Goal: Task Accomplishment & Management: Manage account settings

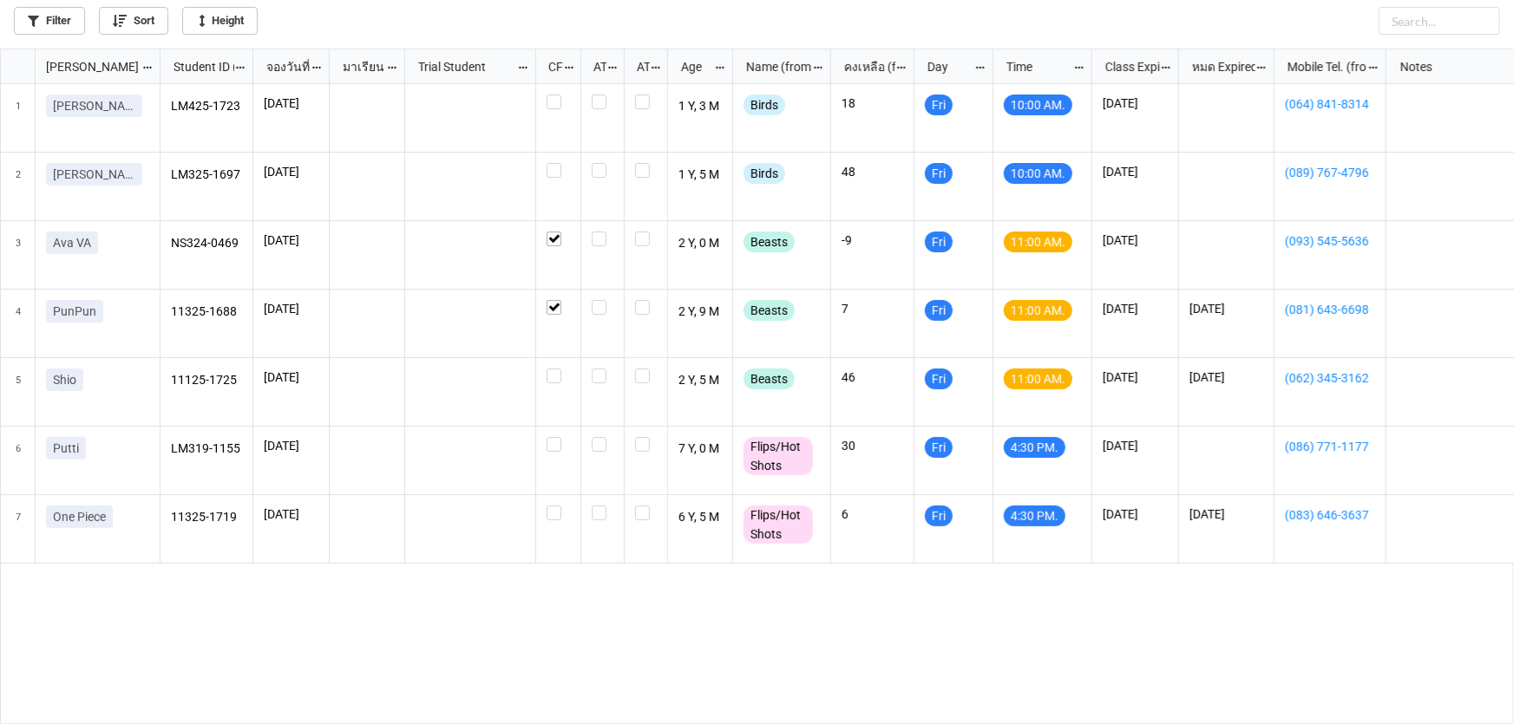
scroll to position [10, 10]
click at [552, 95] on label "grid" at bounding box center [557, 95] width 23 height 0
click at [559, 162] on div "grid" at bounding box center [558, 187] width 45 height 69
click at [557, 369] on label "grid" at bounding box center [557, 369] width 23 height 0
click at [554, 163] on label "grid" at bounding box center [557, 163] width 23 height 0
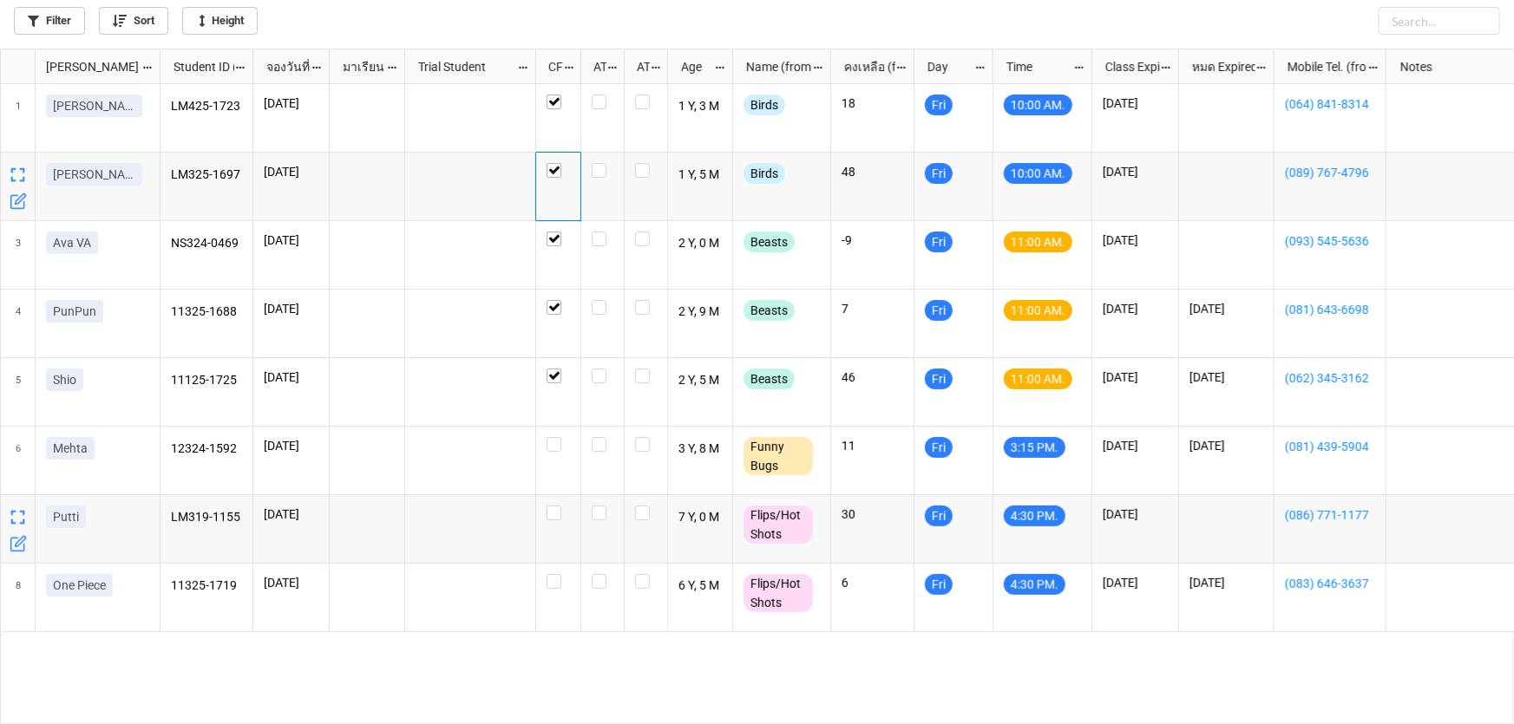
click at [17, 553] on icon "grid" at bounding box center [18, 543] width 17 height 17
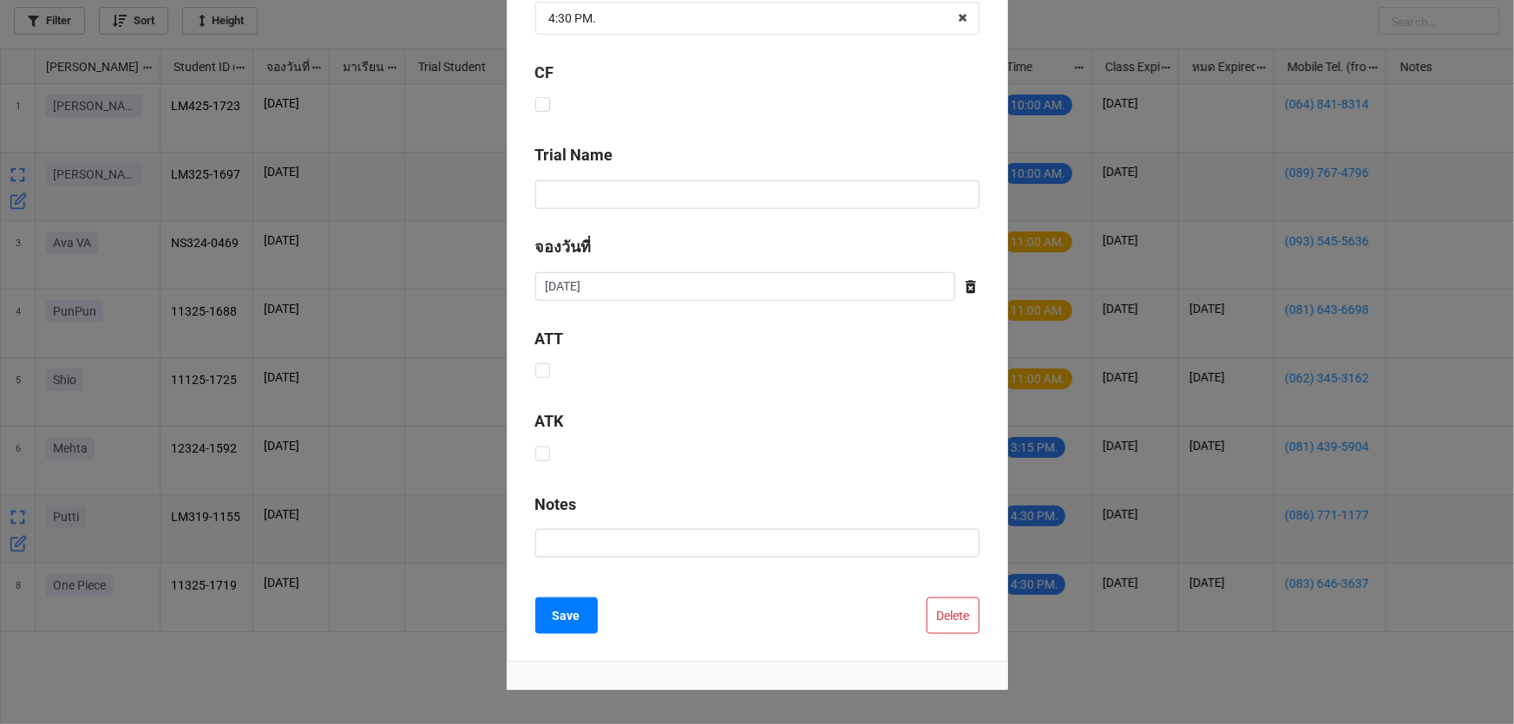
scroll to position [703, 0]
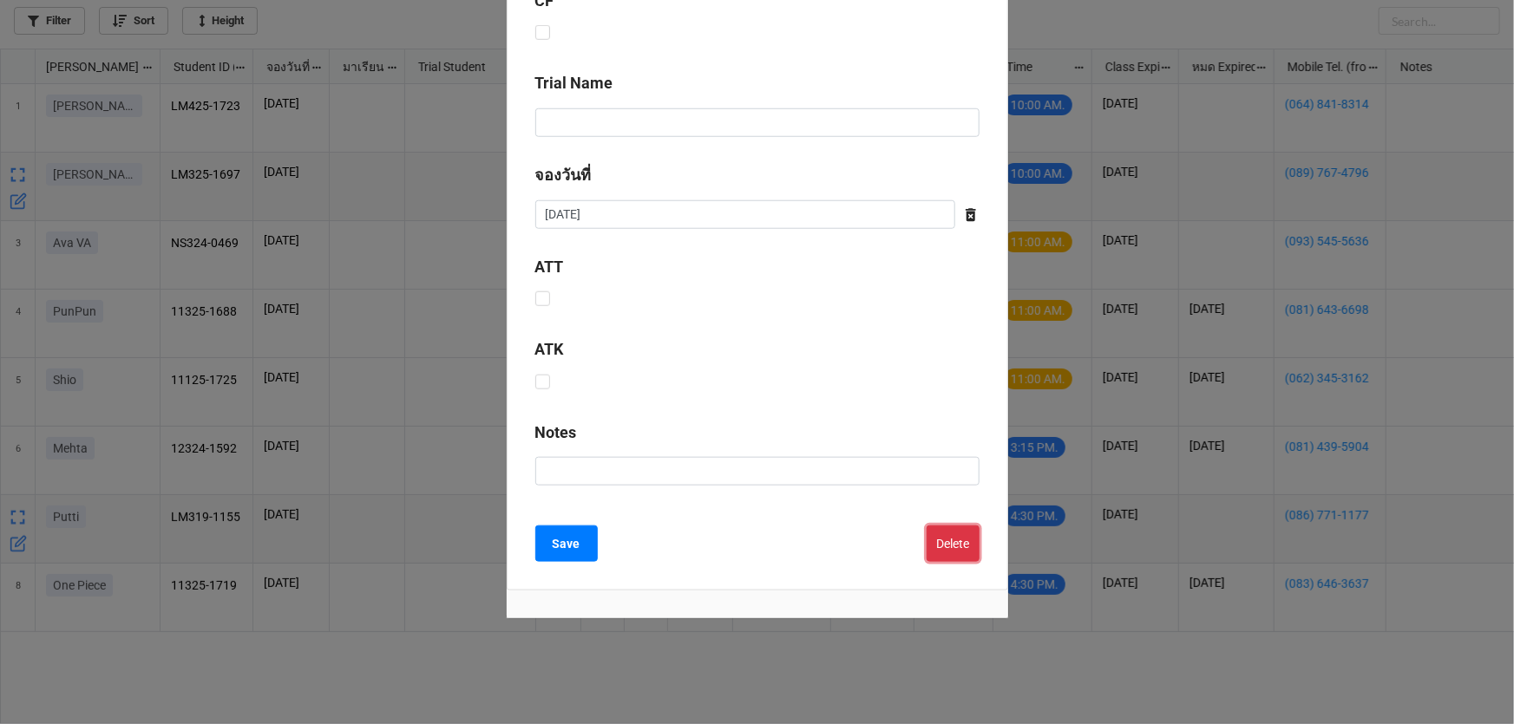
click at [943, 526] on button "Delete" at bounding box center [952, 544] width 53 height 36
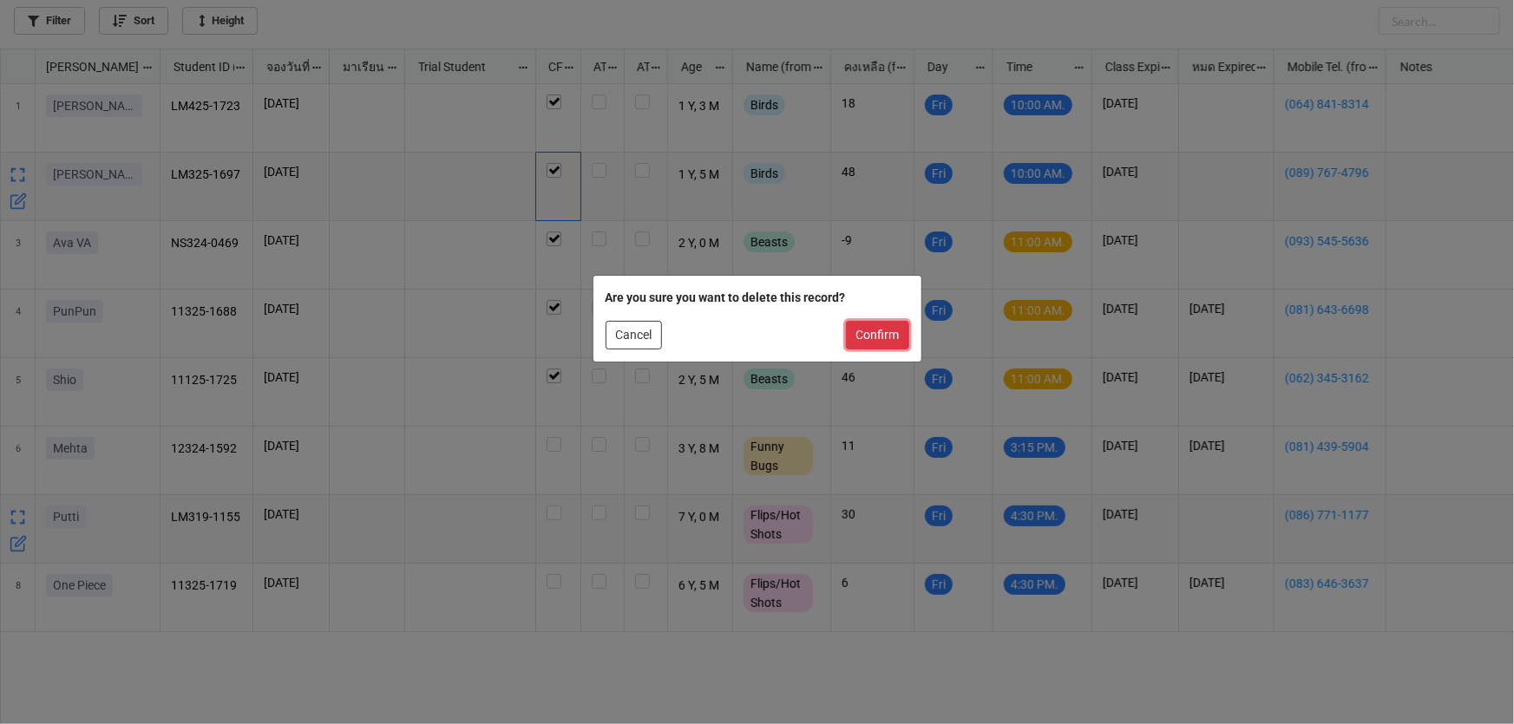
click at [897, 330] on button "Confirm" at bounding box center [877, 335] width 63 height 29
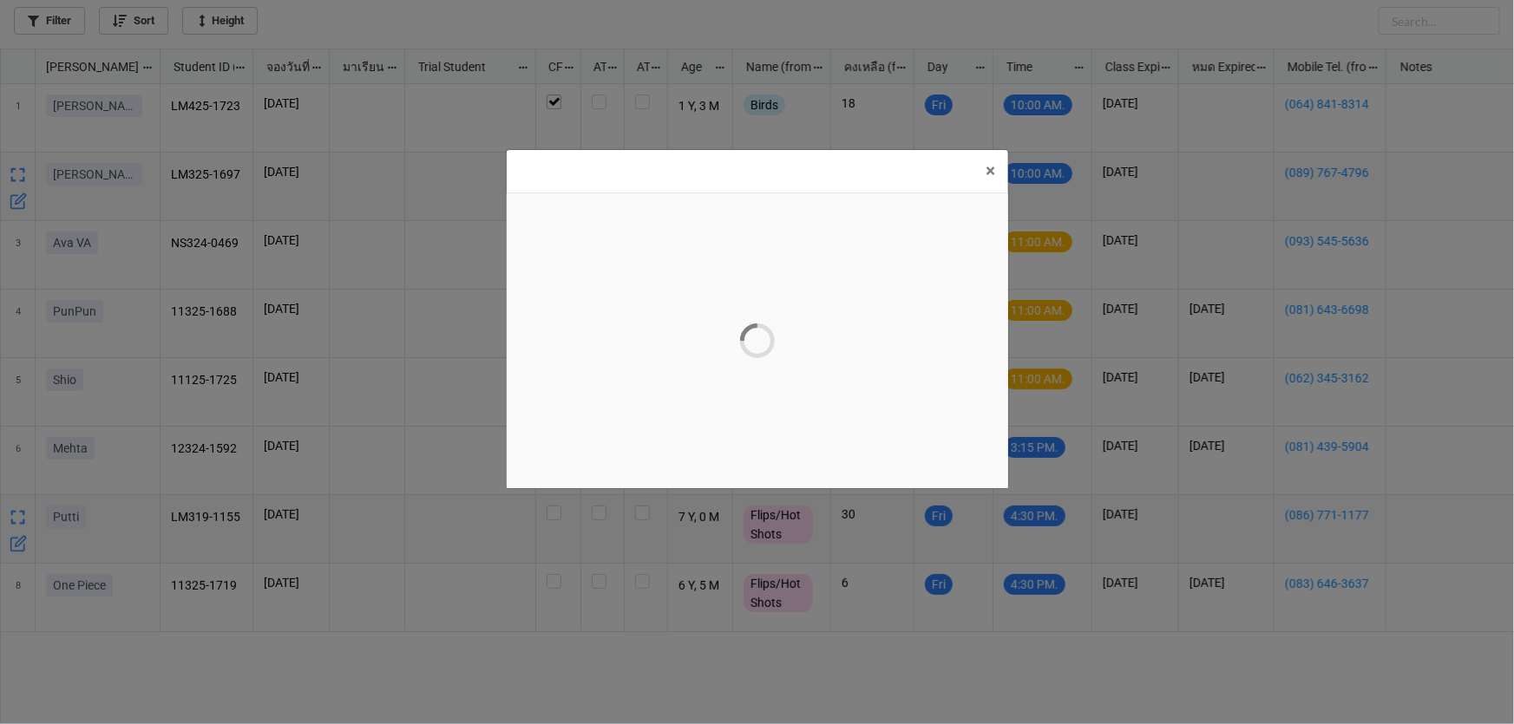
scroll to position [0, 0]
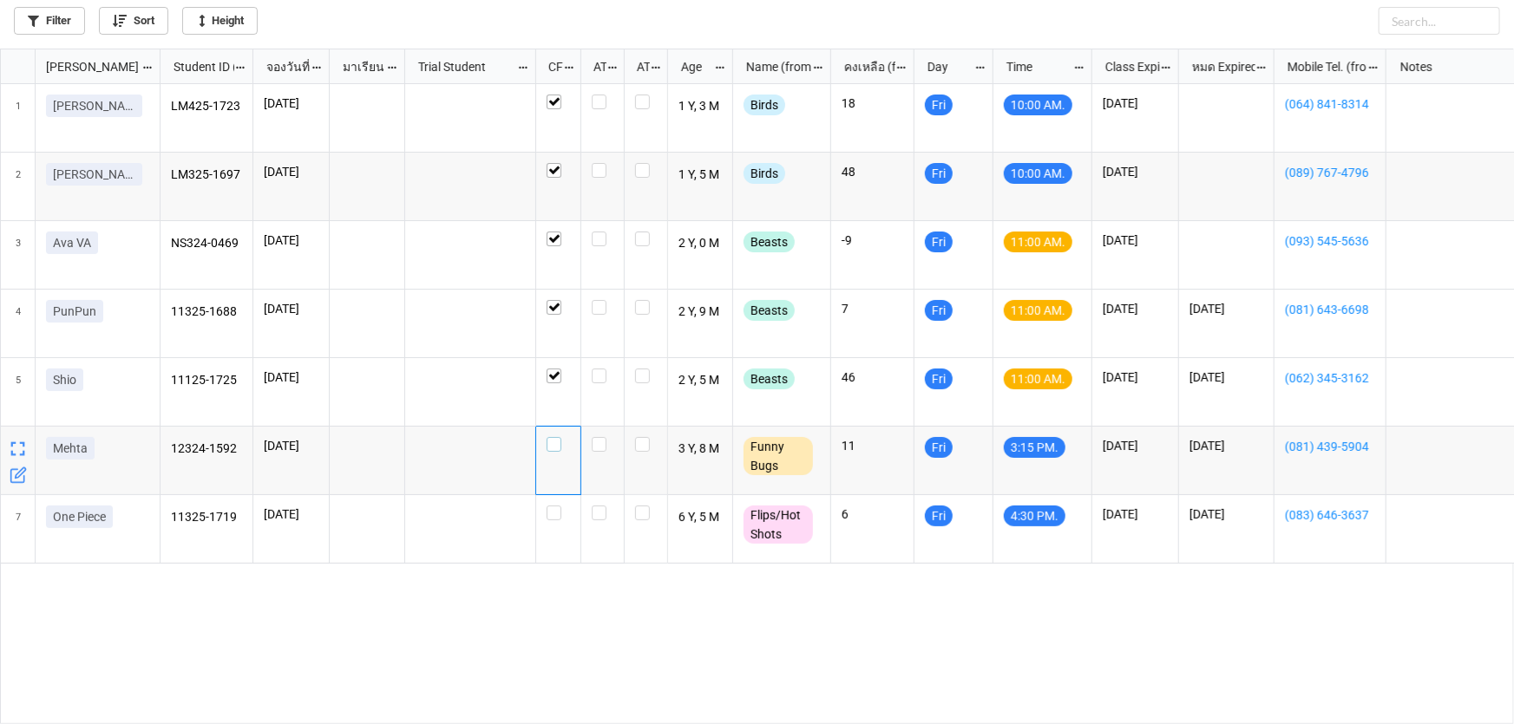
click at [546, 437] on label "grid" at bounding box center [557, 437] width 23 height 0
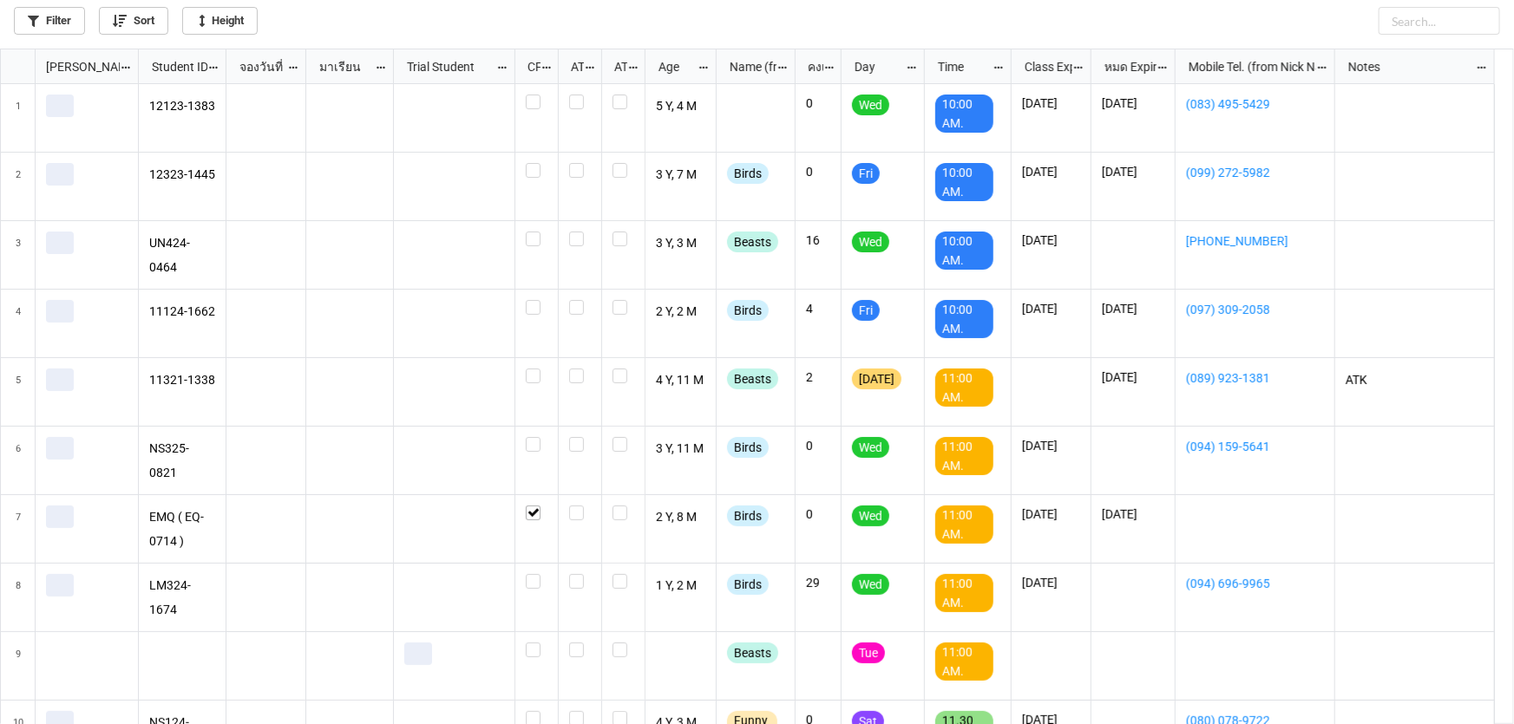
scroll to position [666, 1503]
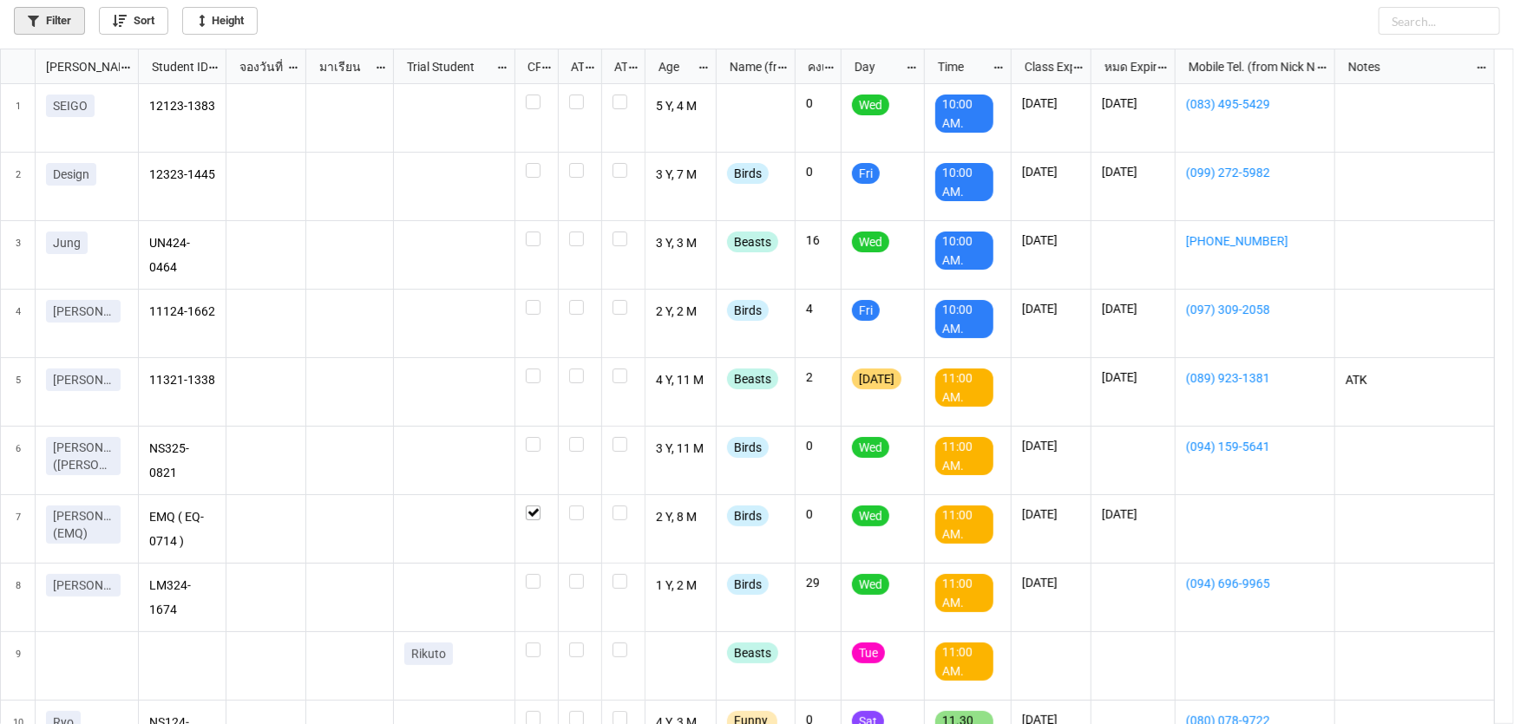
click at [46, 25] on link "Filter" at bounding box center [49, 21] width 71 height 28
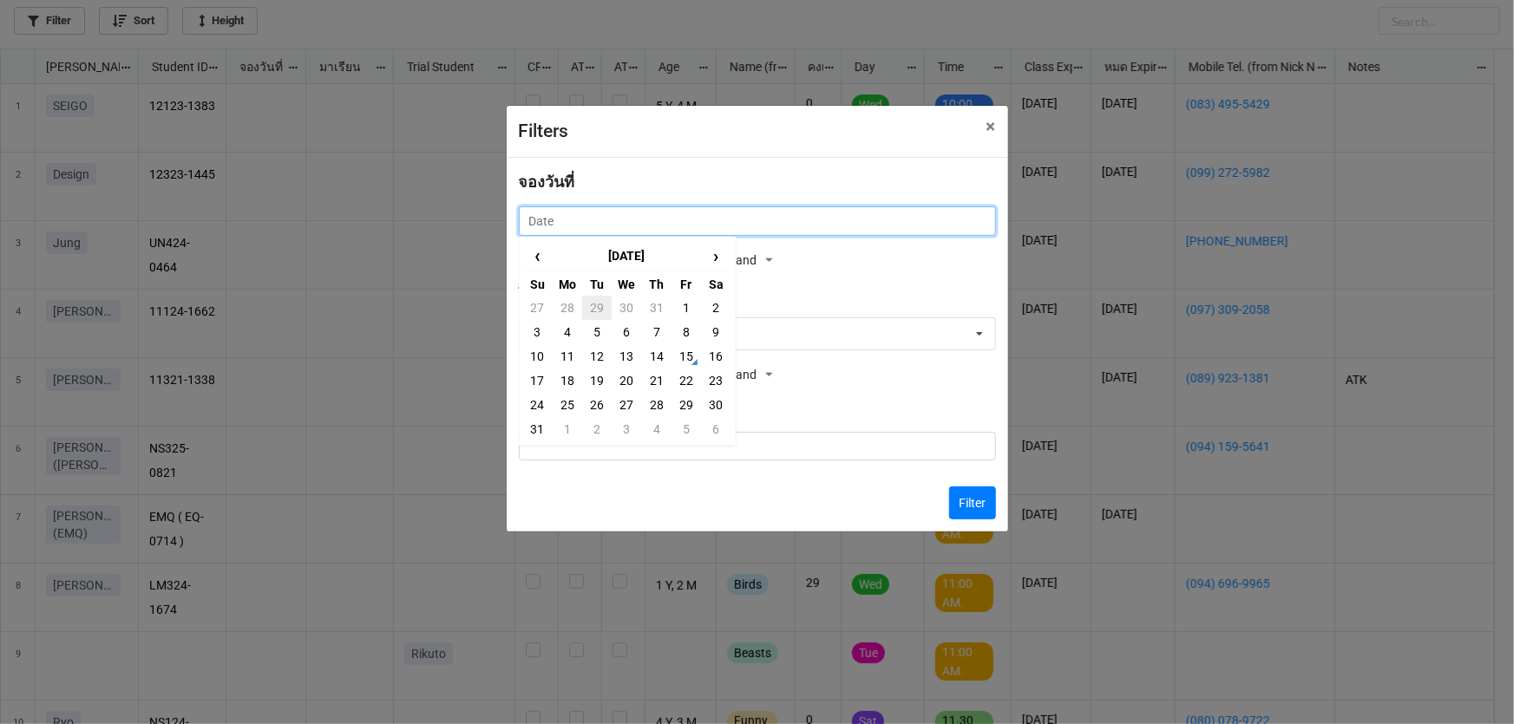
drag, startPoint x: 527, startPoint y: 224, endPoint x: 606, endPoint y: 304, distance: 112.2
click at [529, 224] on input "text" at bounding box center [757, 220] width 477 height 29
click at [716, 356] on td "16" at bounding box center [715, 356] width 29 height 24
type input "16/8/2025"
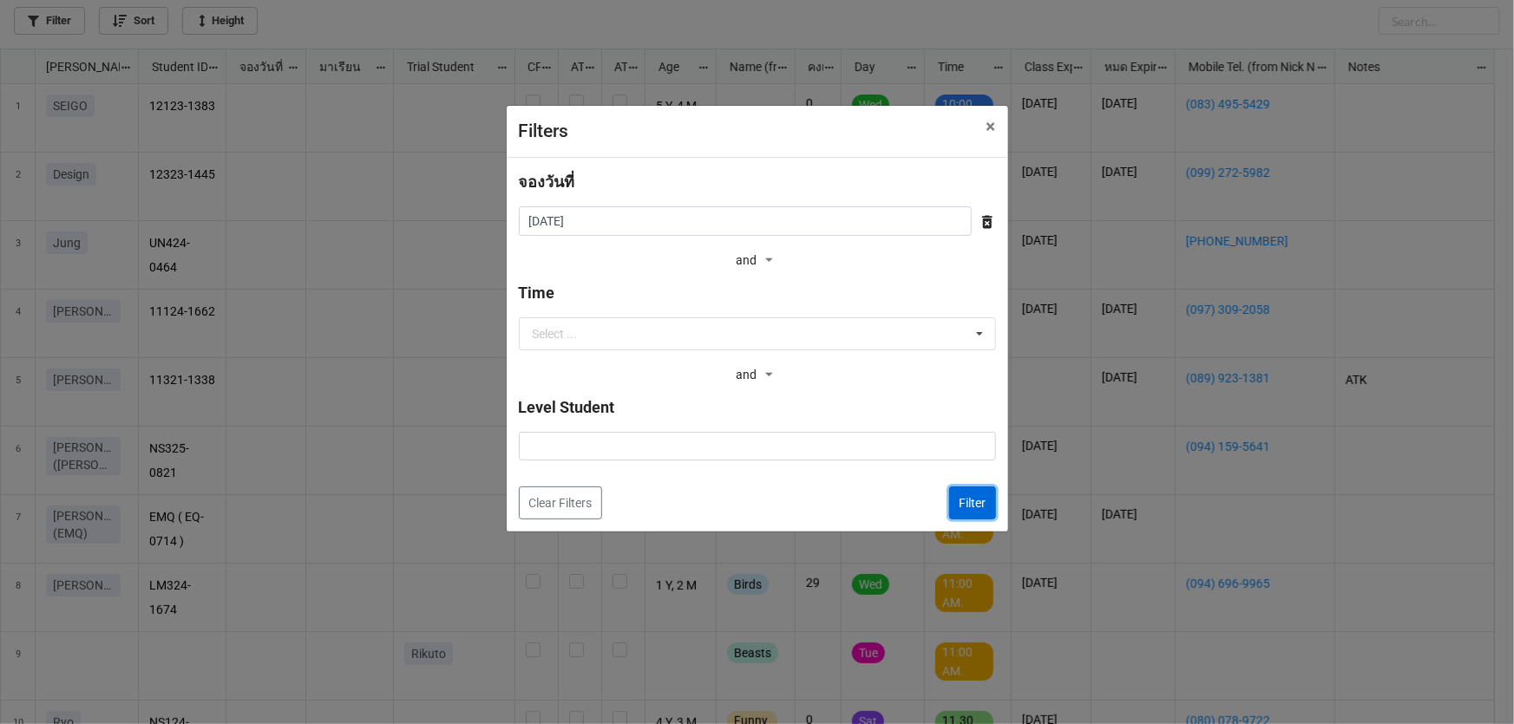
click at [980, 513] on button "Filter" at bounding box center [972, 503] width 47 height 33
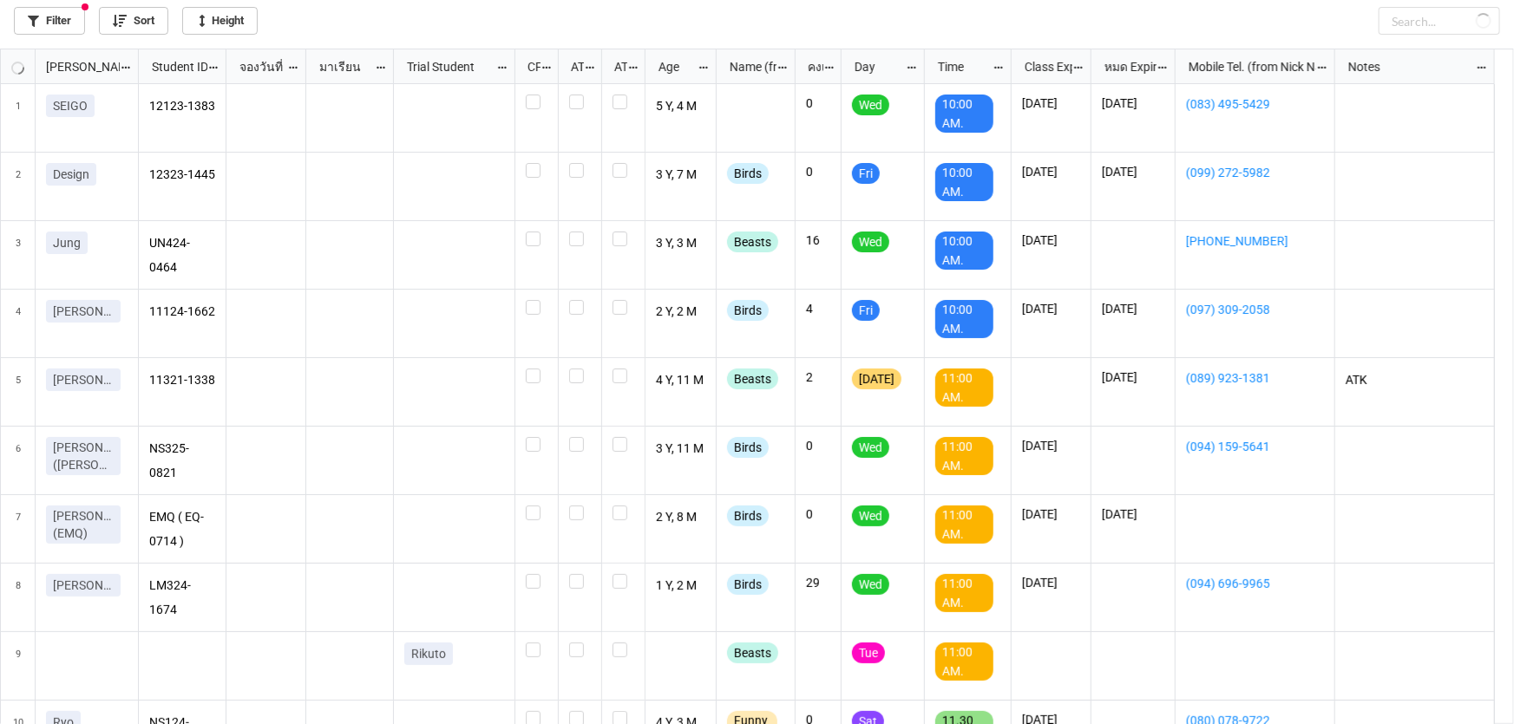
checkbox input "false"
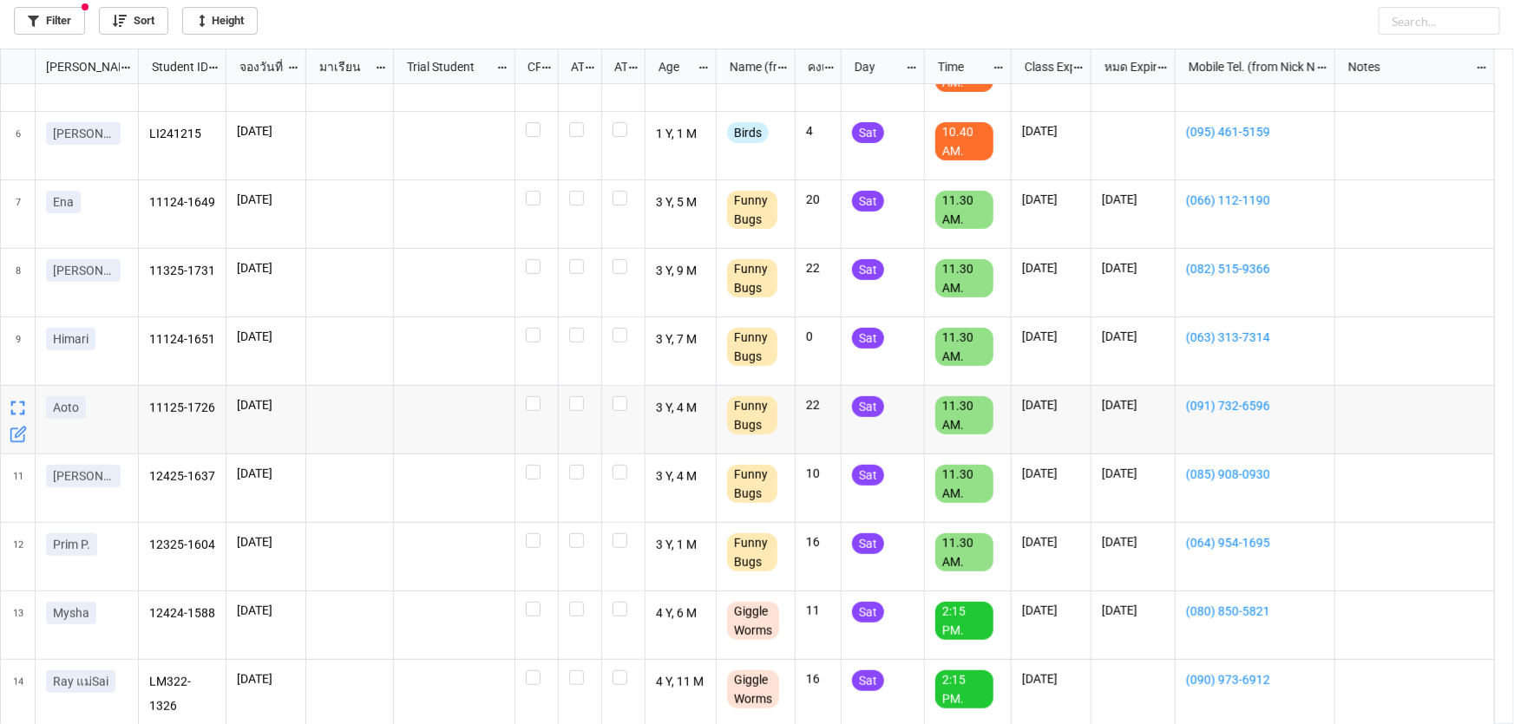
scroll to position [0, 0]
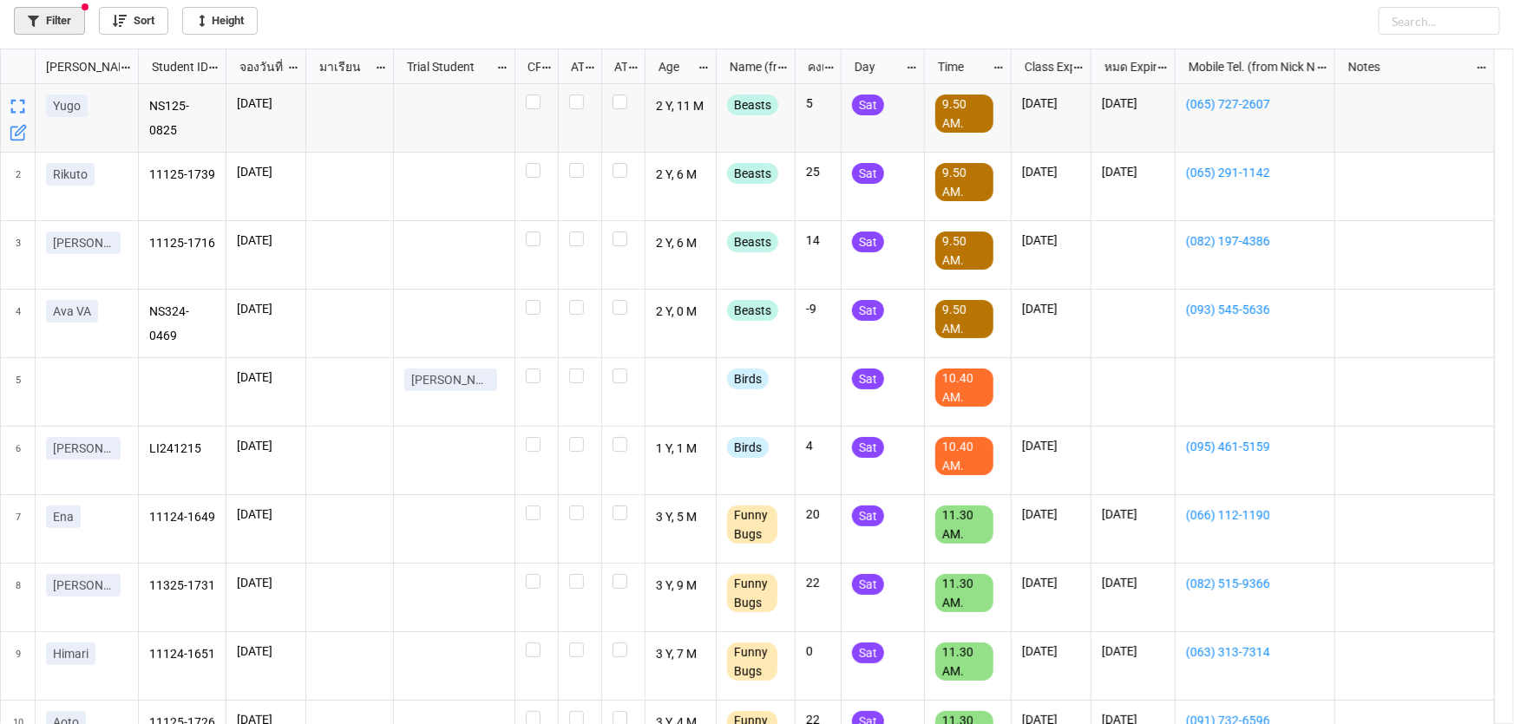
click at [56, 19] on link "Filter" at bounding box center [49, 21] width 71 height 28
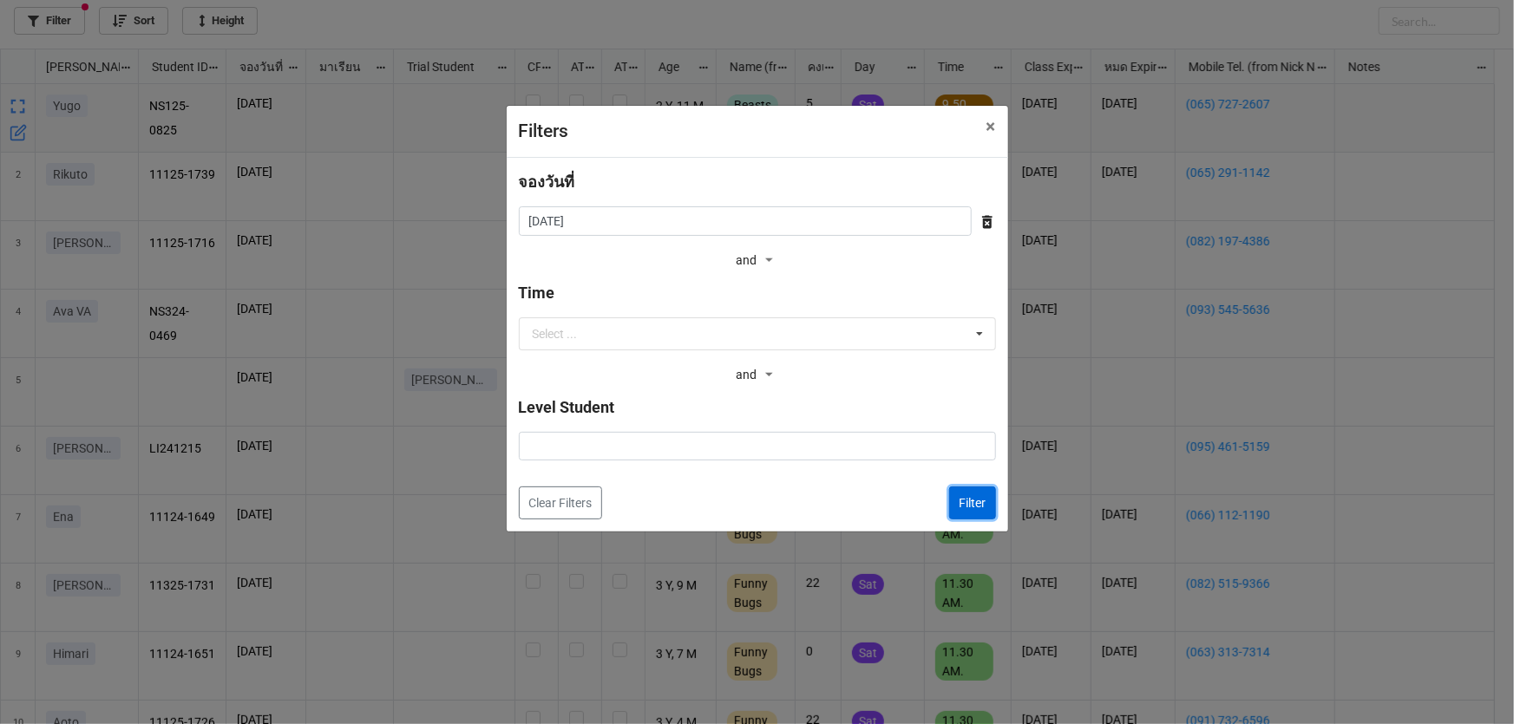
click at [978, 504] on button "Filter" at bounding box center [972, 503] width 47 height 33
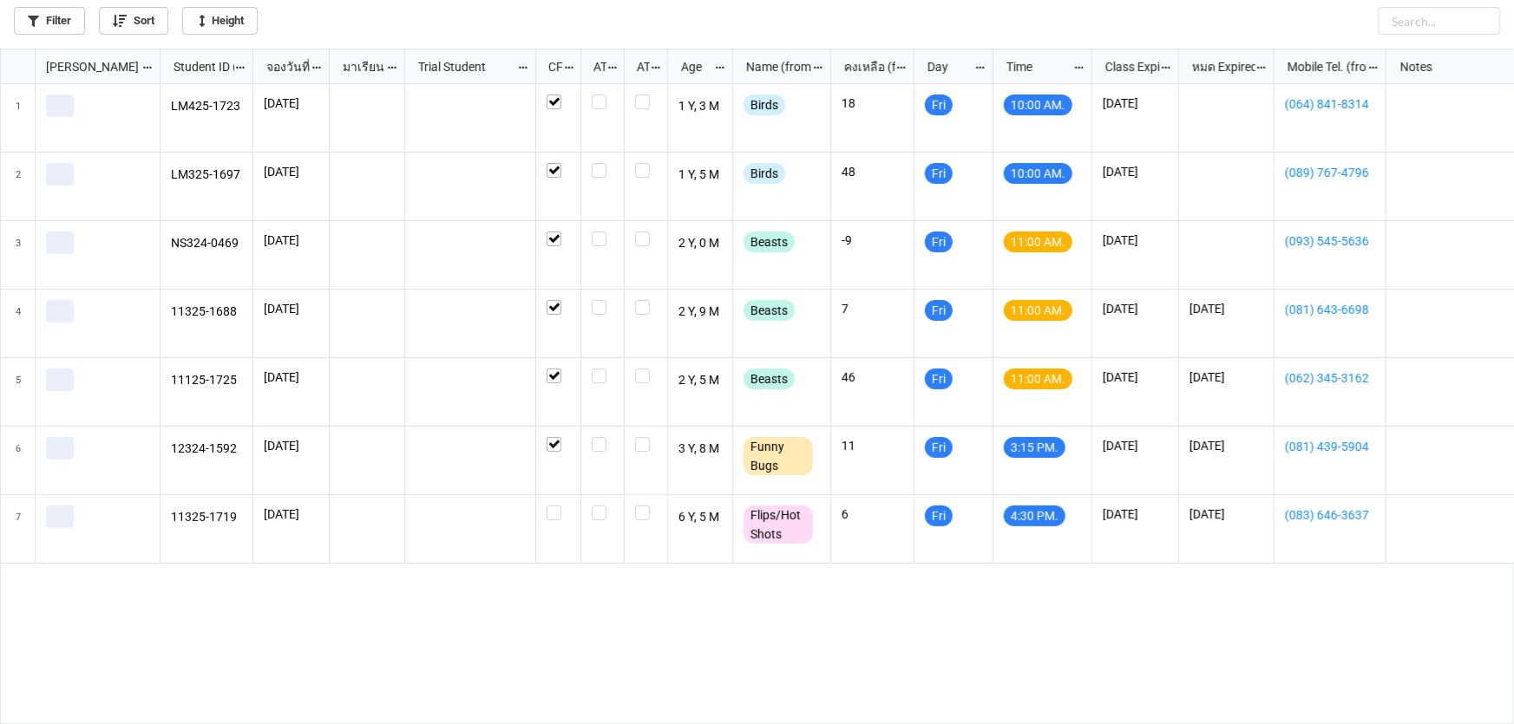
scroll to position [666, 1503]
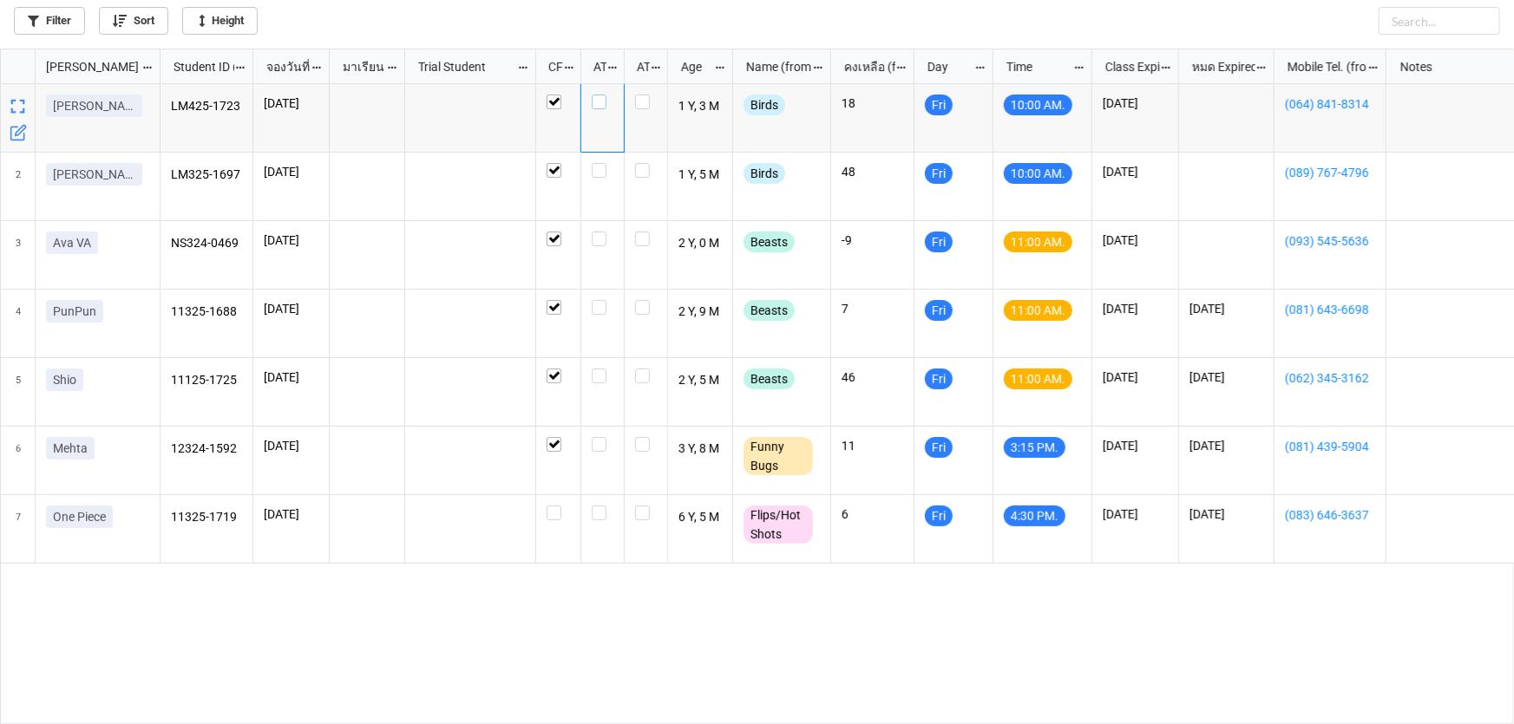
click at [603, 95] on label "grid" at bounding box center [603, 95] width 22 height 0
click at [601, 163] on label "grid" at bounding box center [603, 163] width 22 height 0
click at [599, 163] on label "grid" at bounding box center [603, 163] width 22 height 0
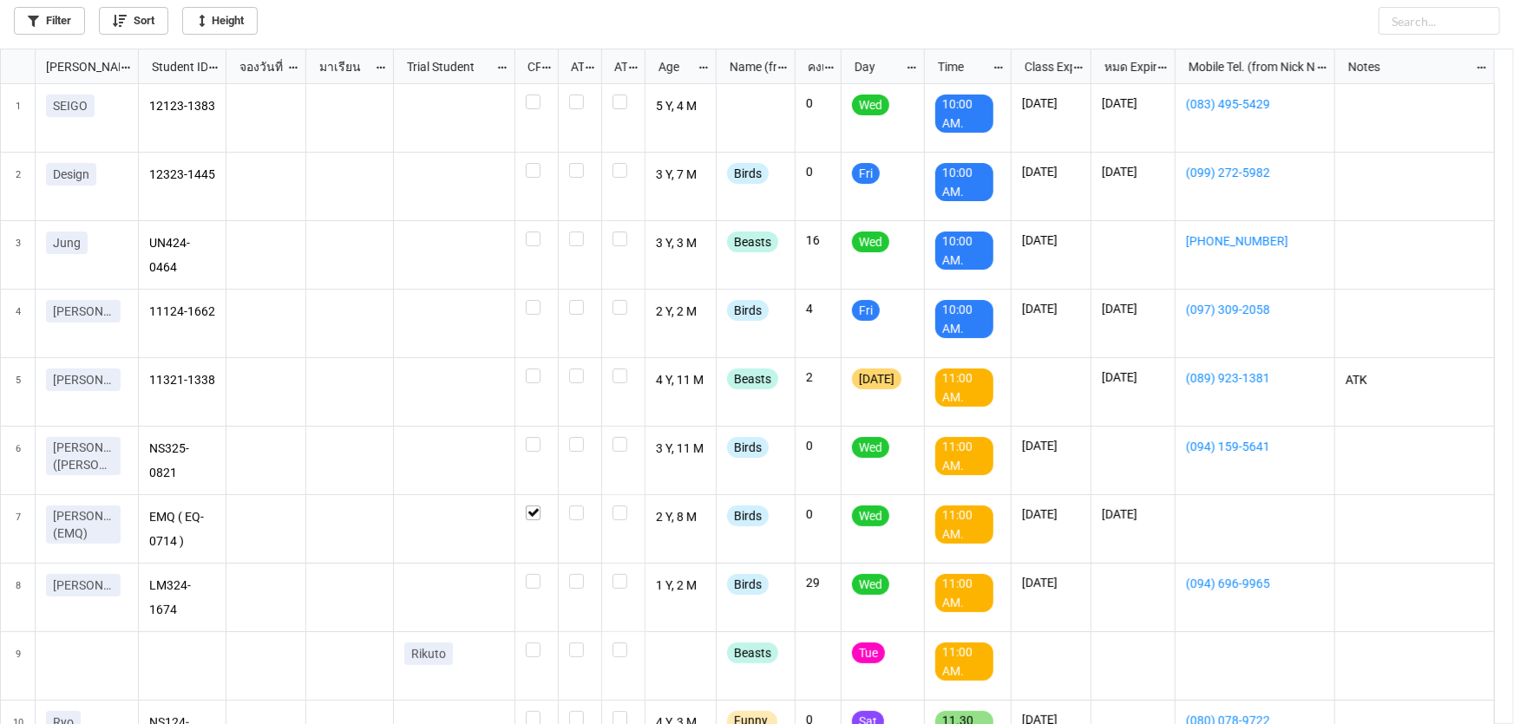
scroll to position [666, 1503]
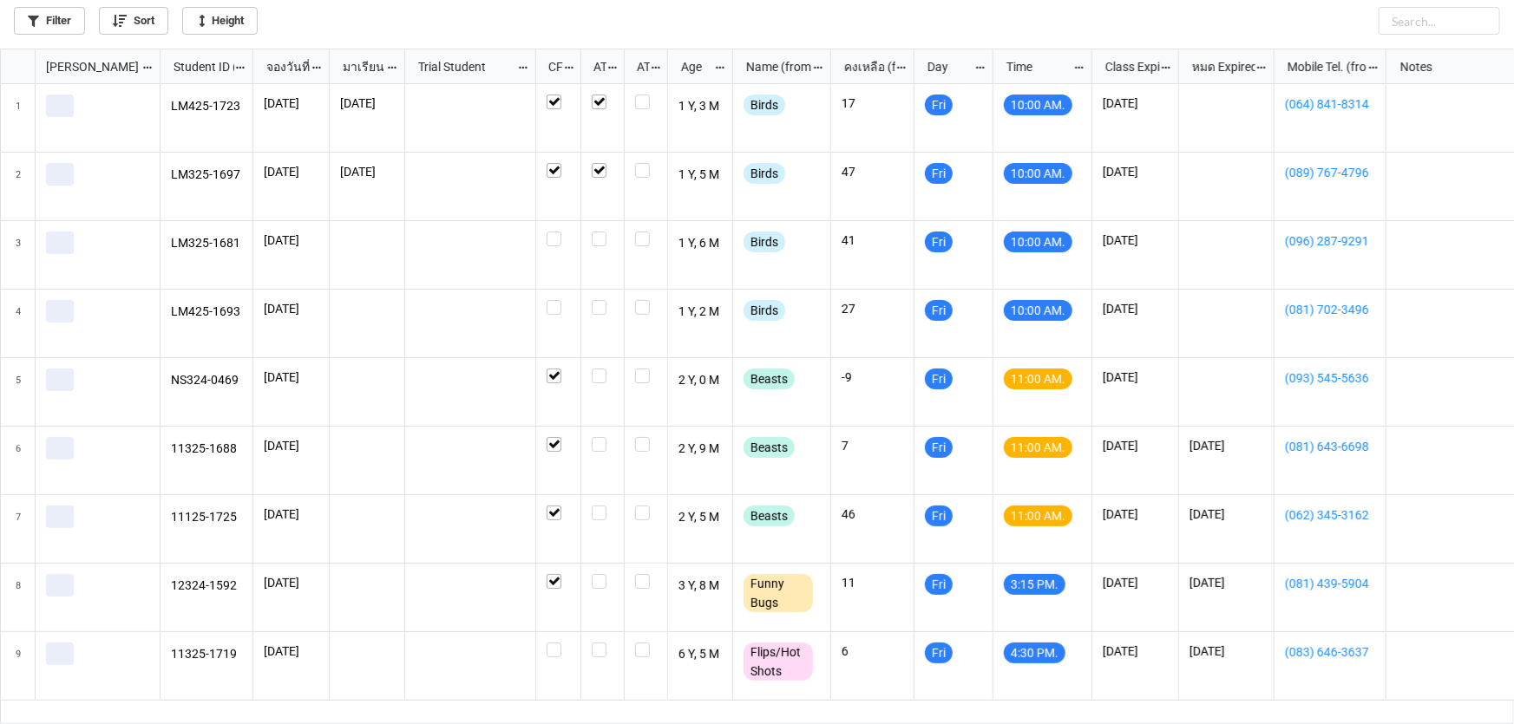
scroll to position [666, 1503]
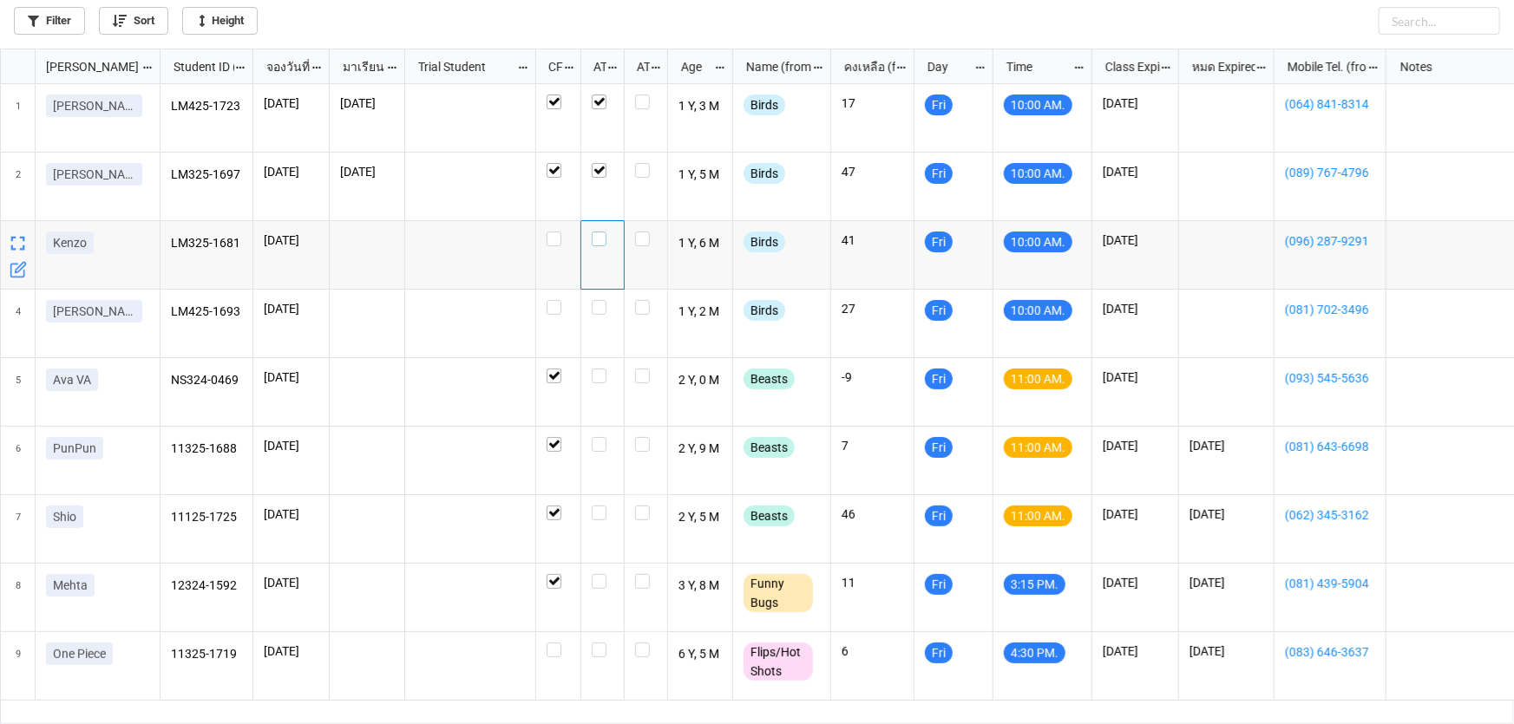
click at [592, 232] on label "grid" at bounding box center [603, 232] width 22 height 0
click at [597, 300] on label "grid" at bounding box center [603, 300] width 22 height 0
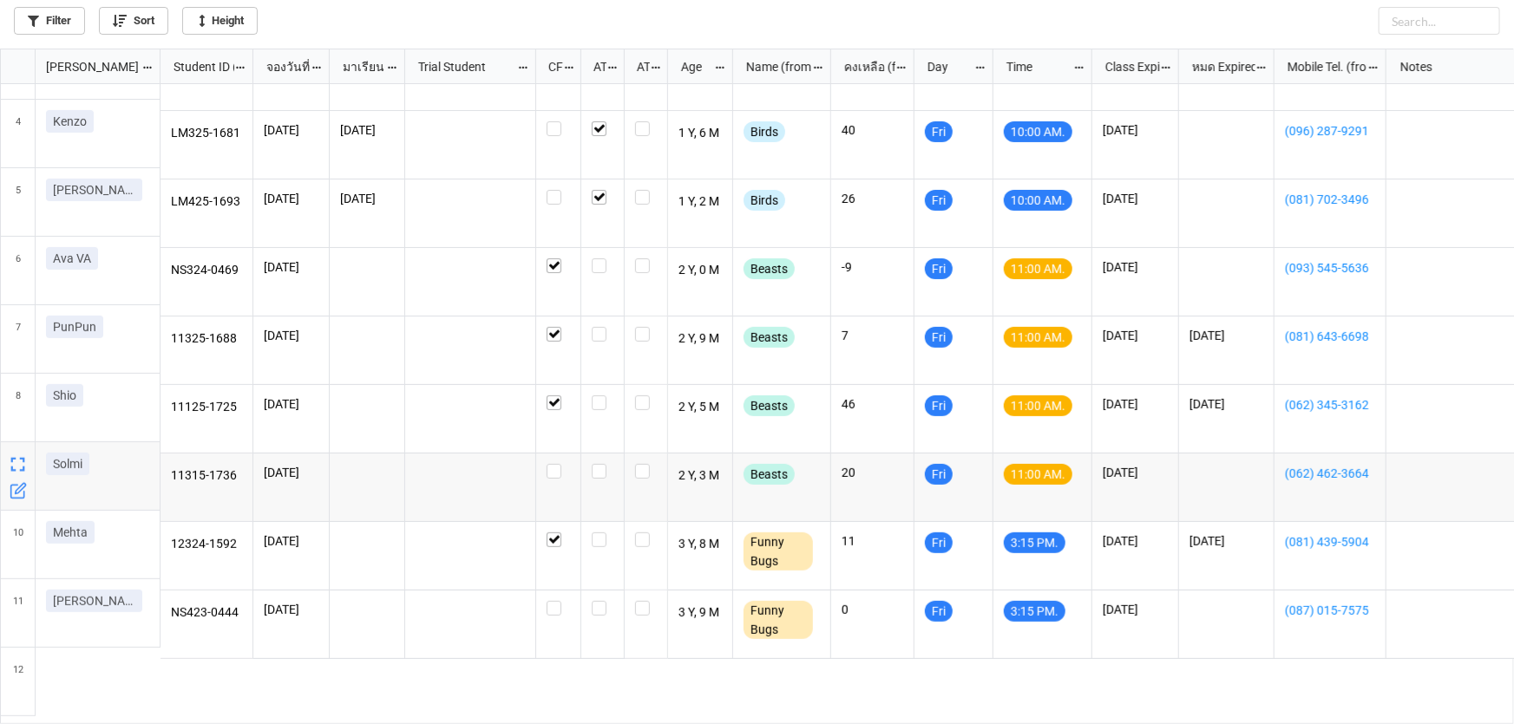
scroll to position [190, 0]
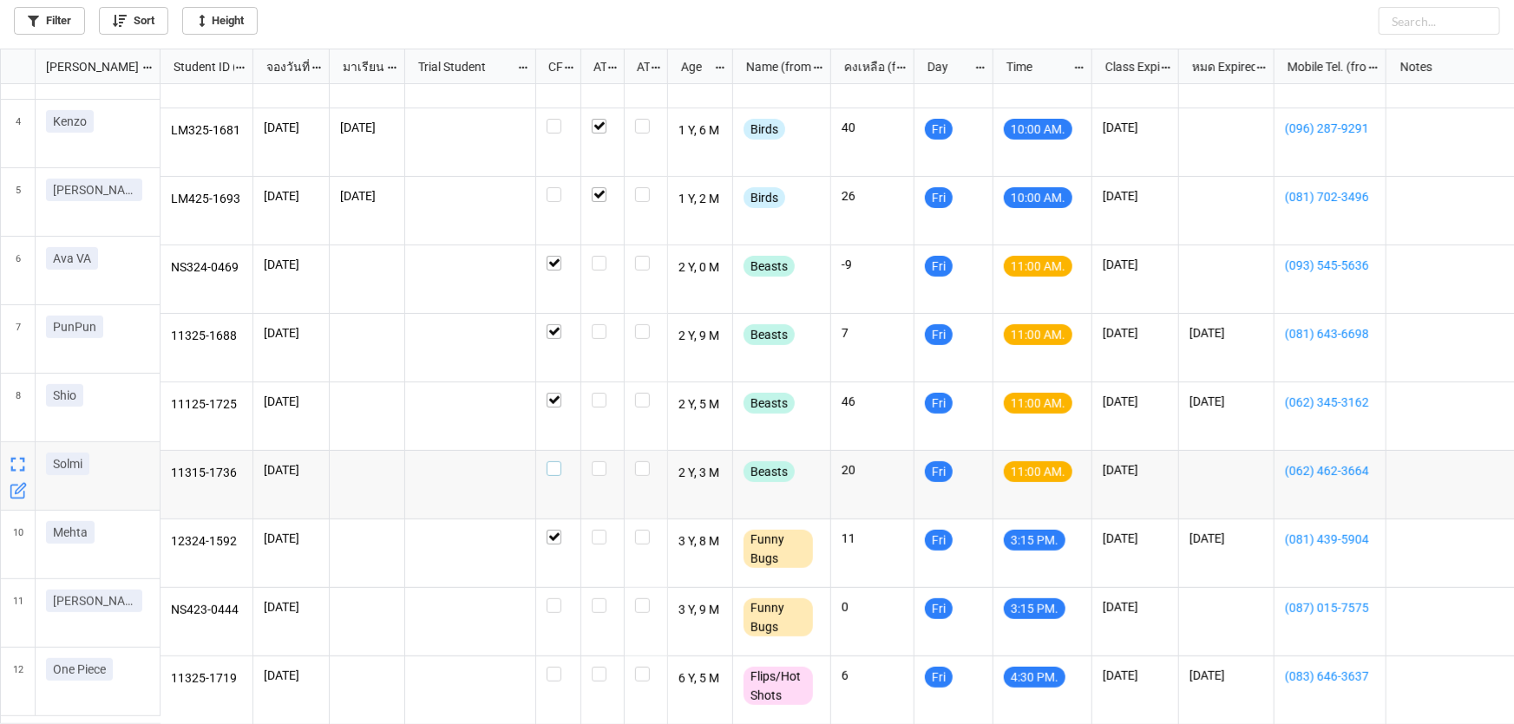
click at [554, 461] on label "grid" at bounding box center [557, 461] width 23 height 0
click at [553, 598] on label "grid" at bounding box center [557, 598] width 23 height 0
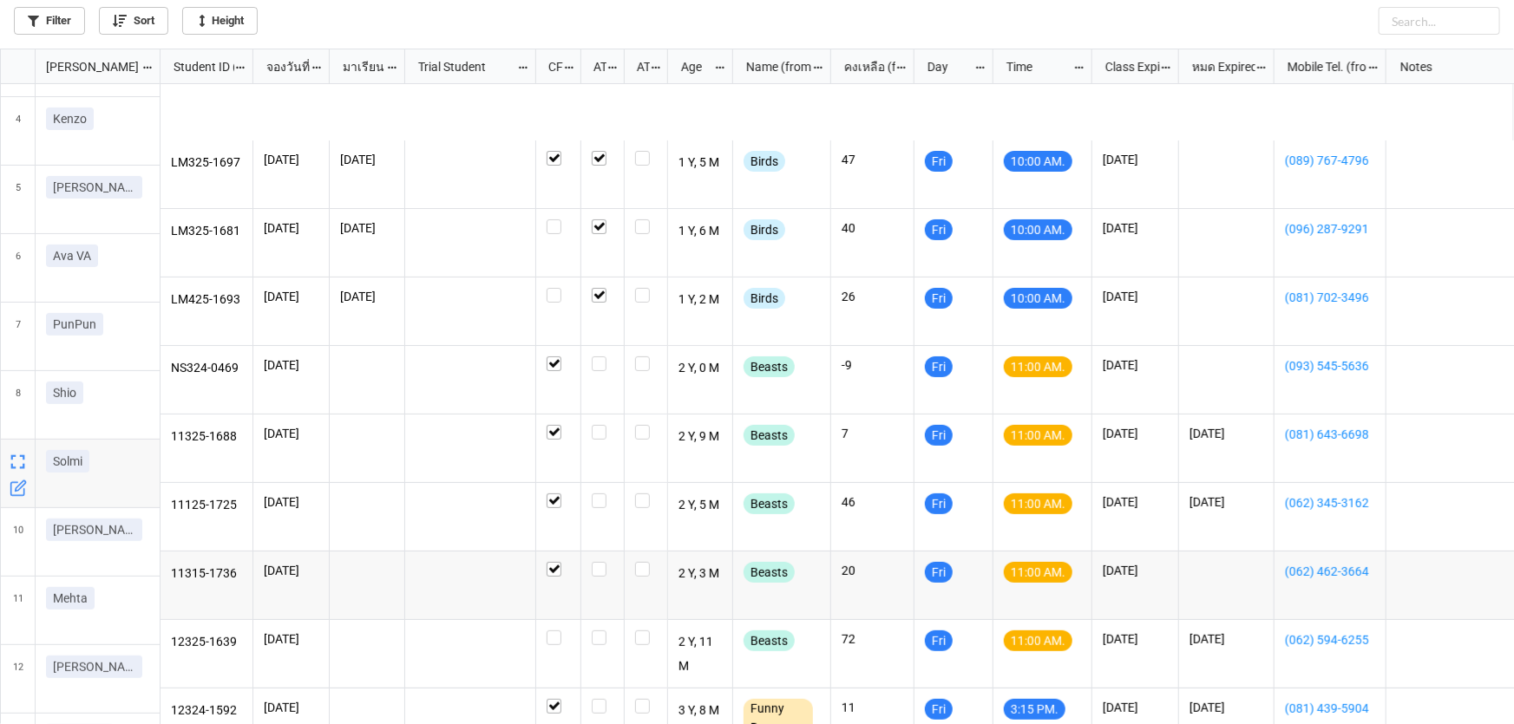
scroll to position [78, 0]
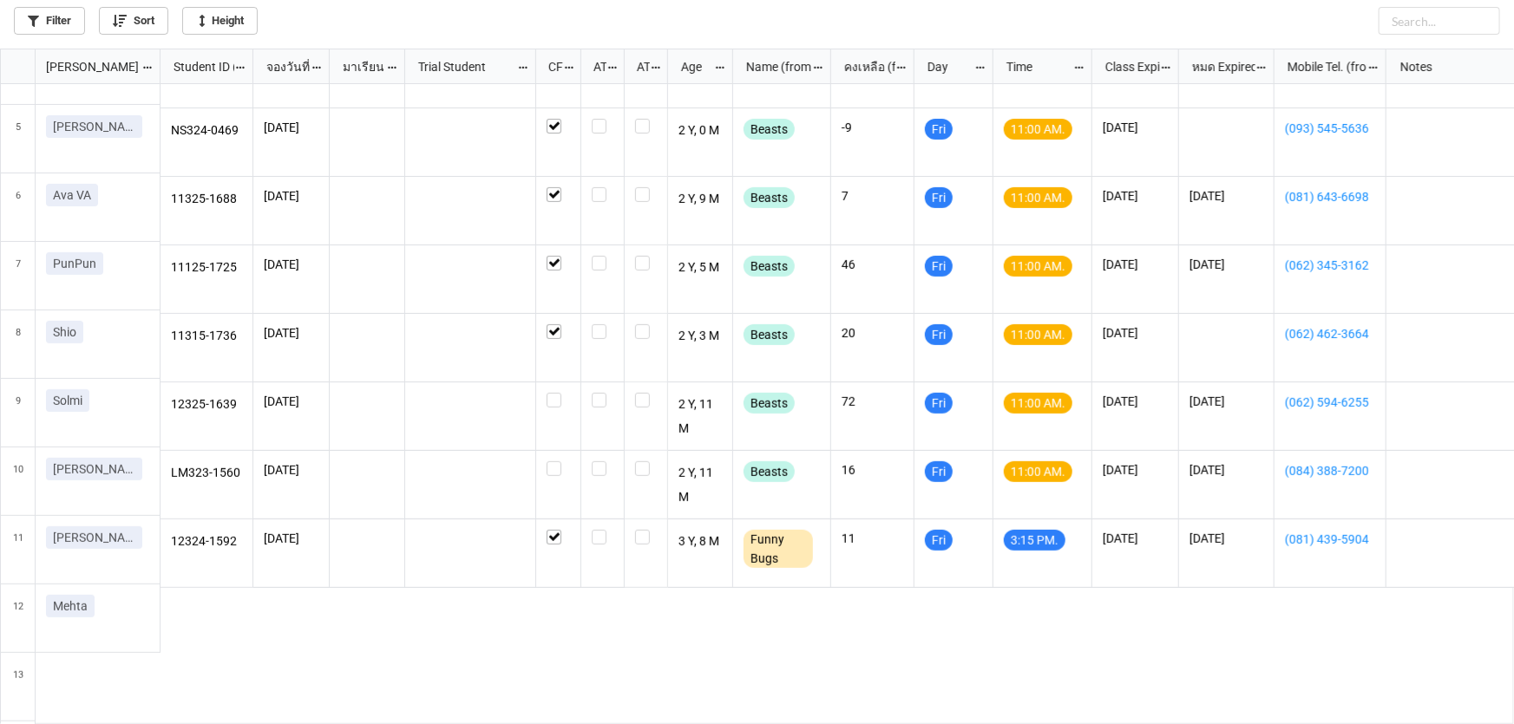
scroll to position [327, 0]
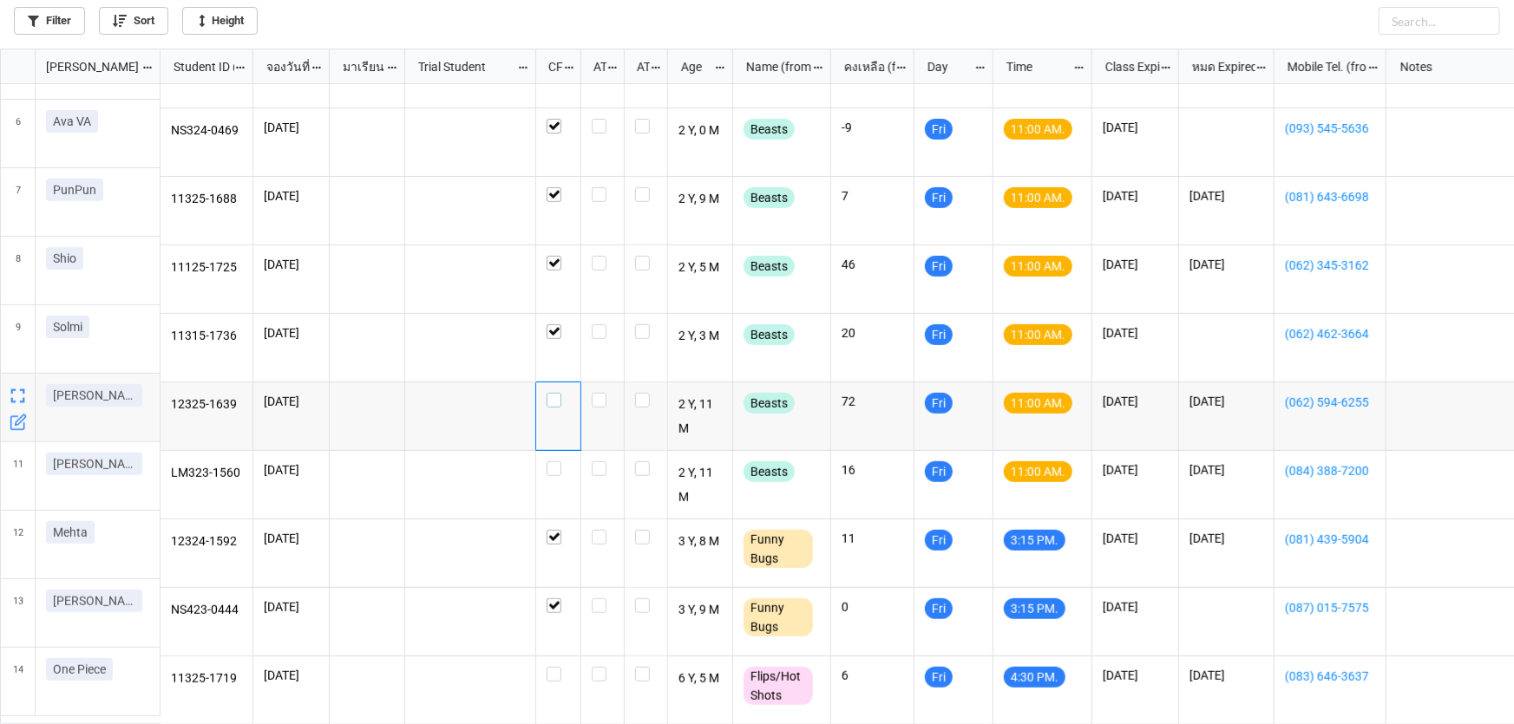
click at [555, 393] on label "grid" at bounding box center [557, 393] width 23 height 0
click at [550, 461] on label "grid" at bounding box center [557, 461] width 23 height 0
checkbox input "true"
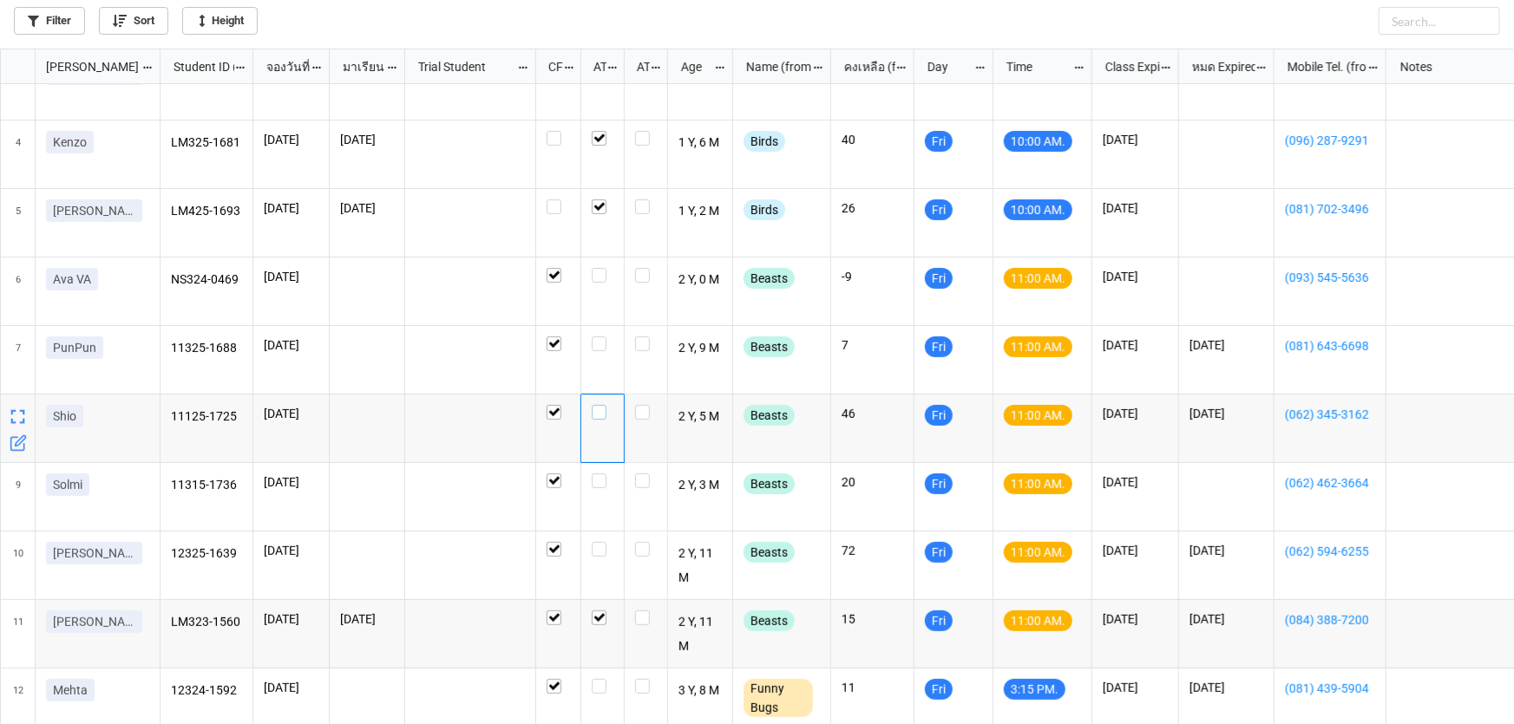
click at [598, 405] on label "grid" at bounding box center [603, 405] width 22 height 0
checkbox input "true"
click at [597, 337] on label "grid" at bounding box center [603, 337] width 22 height 0
checkbox input "false"
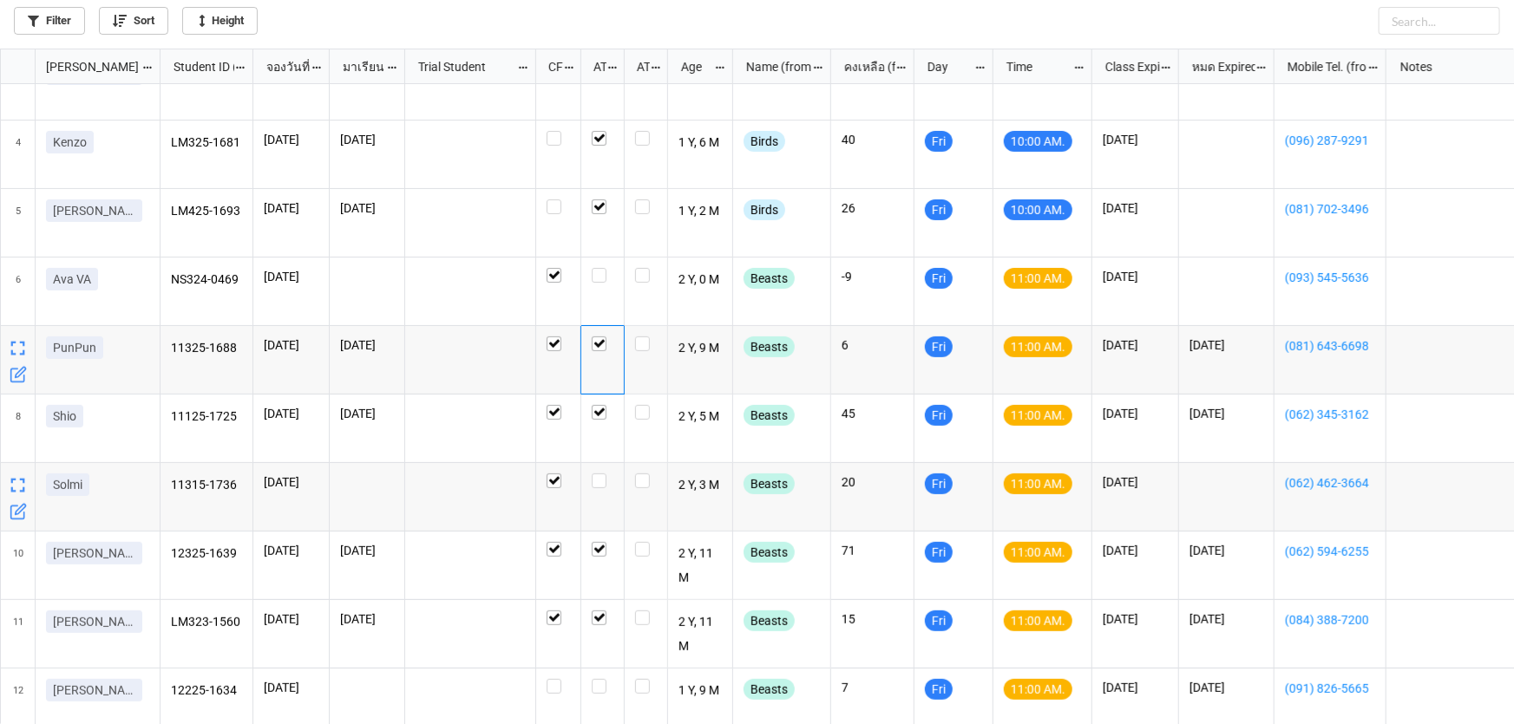
scroll to position [268, 0]
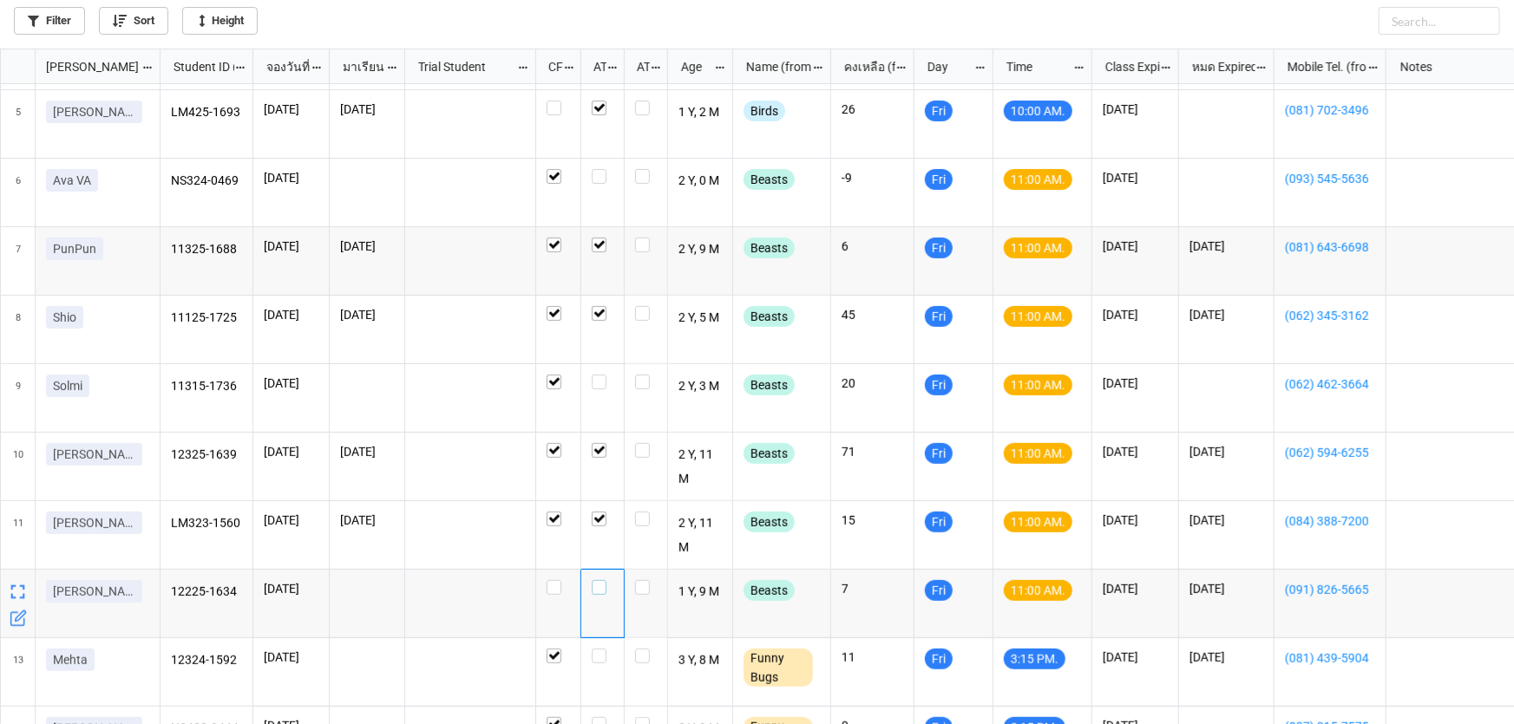
click at [598, 580] on label "grid" at bounding box center [603, 580] width 22 height 0
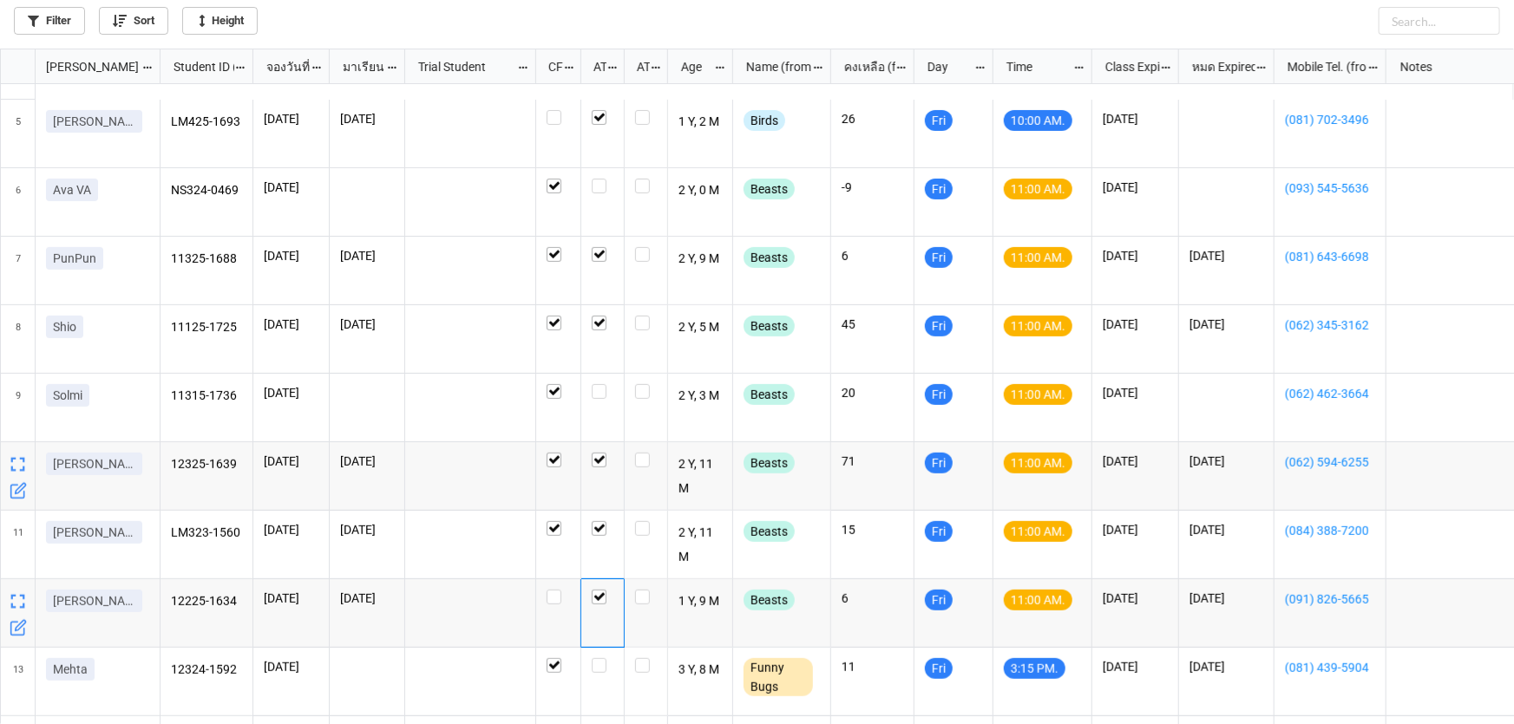
scroll to position [159, 0]
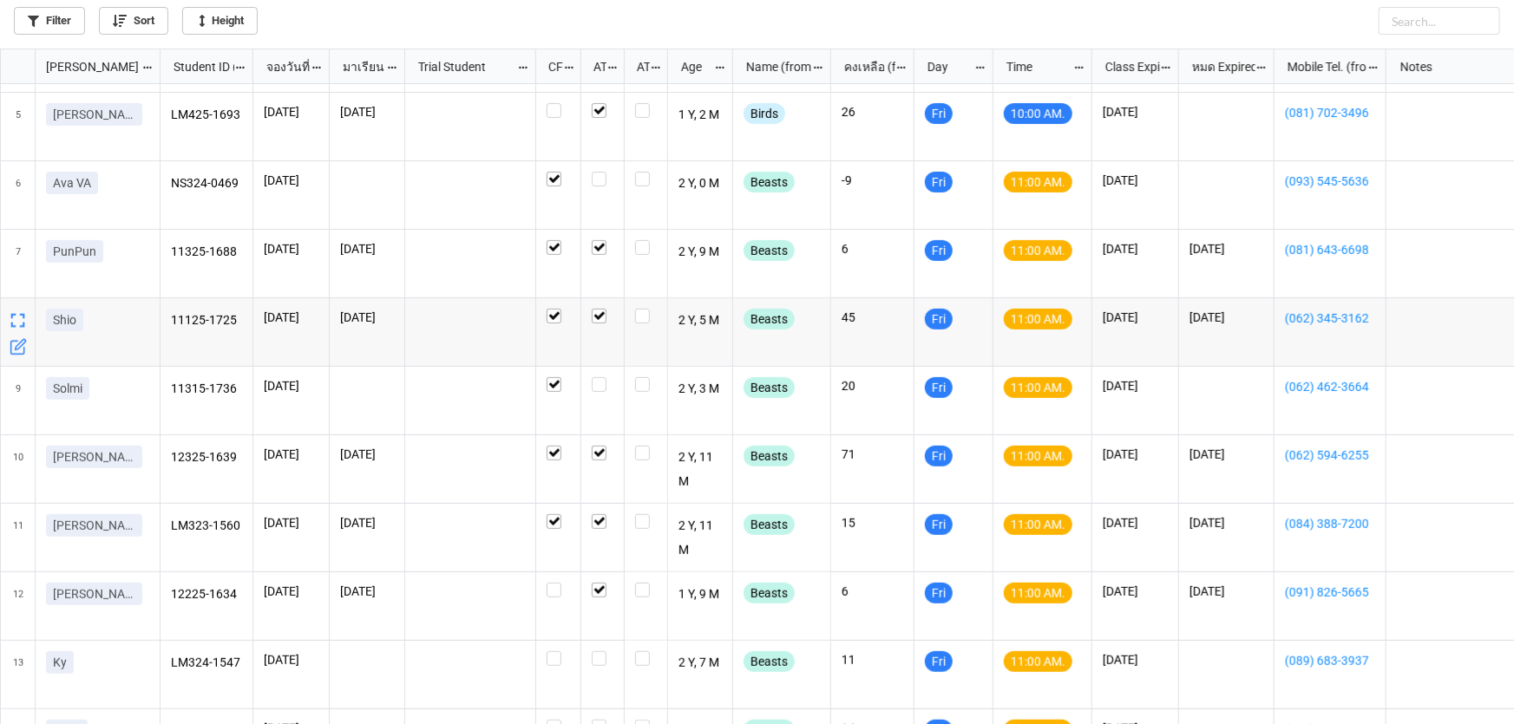
scroll to position [236, 0]
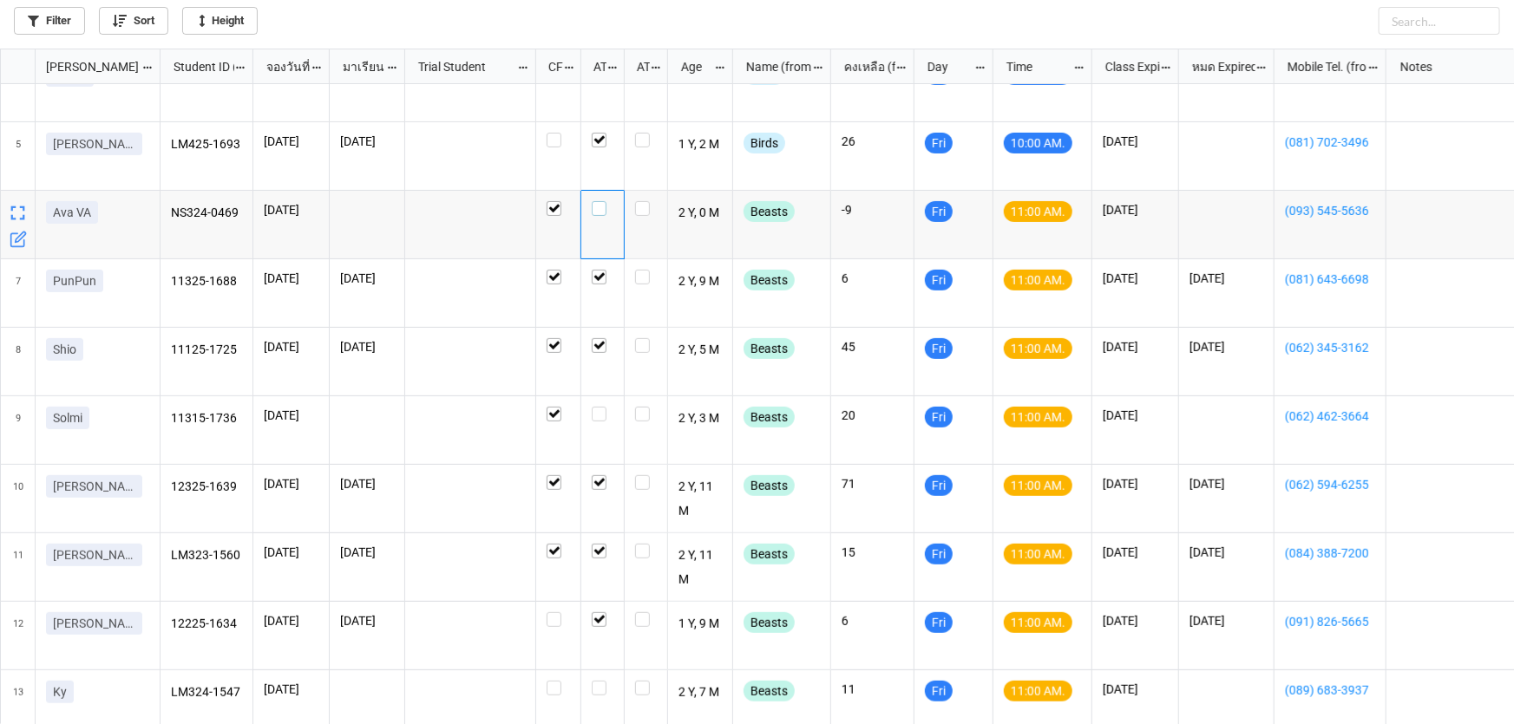
click at [597, 201] on label "grid" at bounding box center [603, 201] width 22 height 0
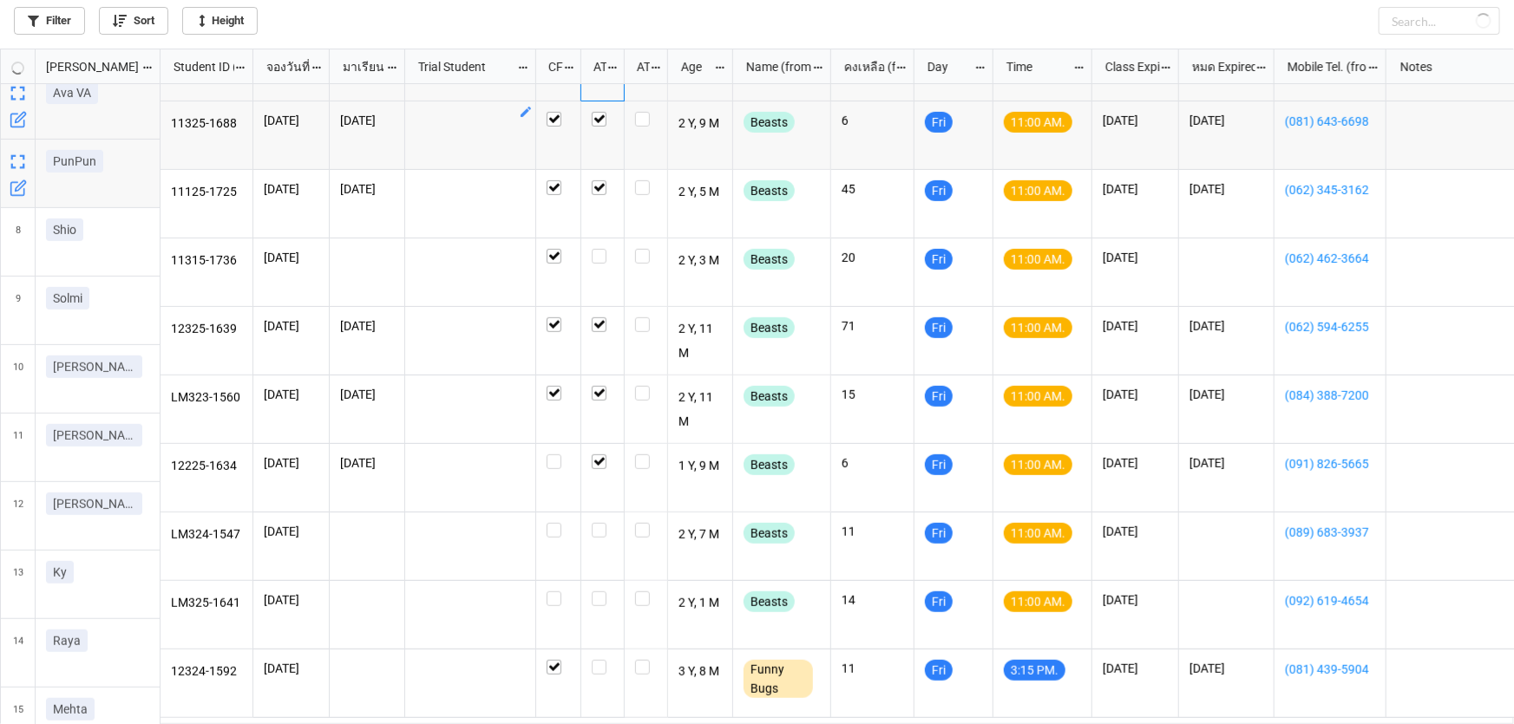
scroll to position [394, 0]
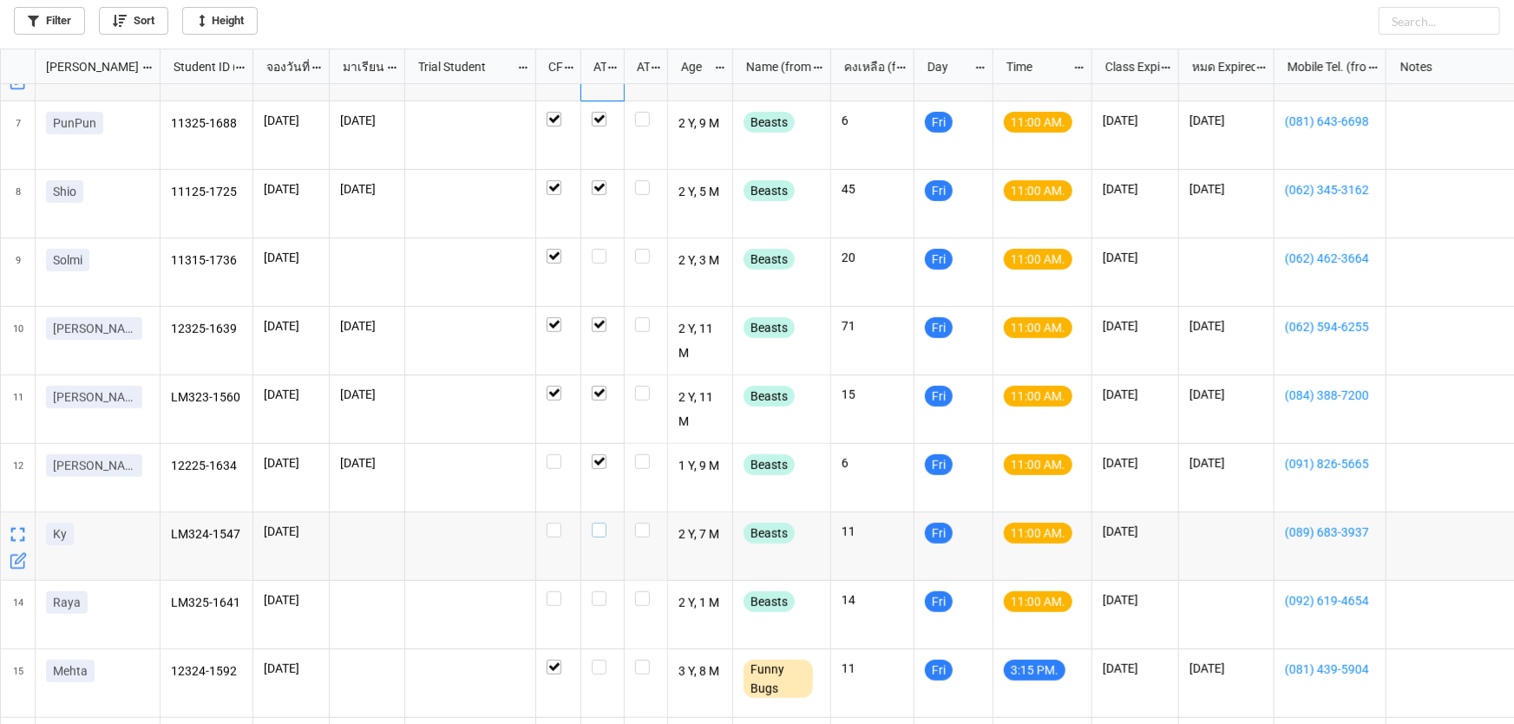
click at [596, 523] on label "grid" at bounding box center [603, 523] width 22 height 0
click at [594, 592] on label "grid" at bounding box center [603, 592] width 22 height 0
checkbox input "true"
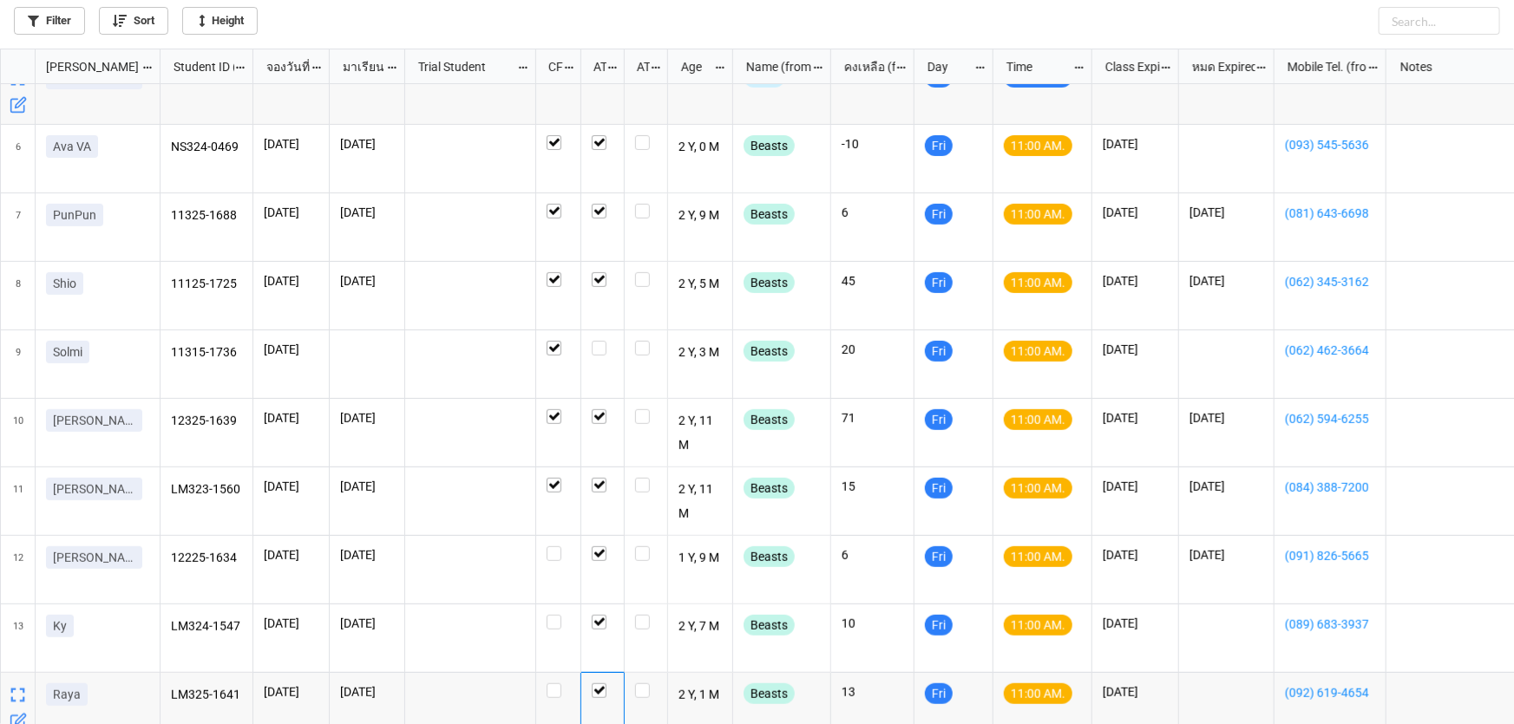
scroll to position [0, 0]
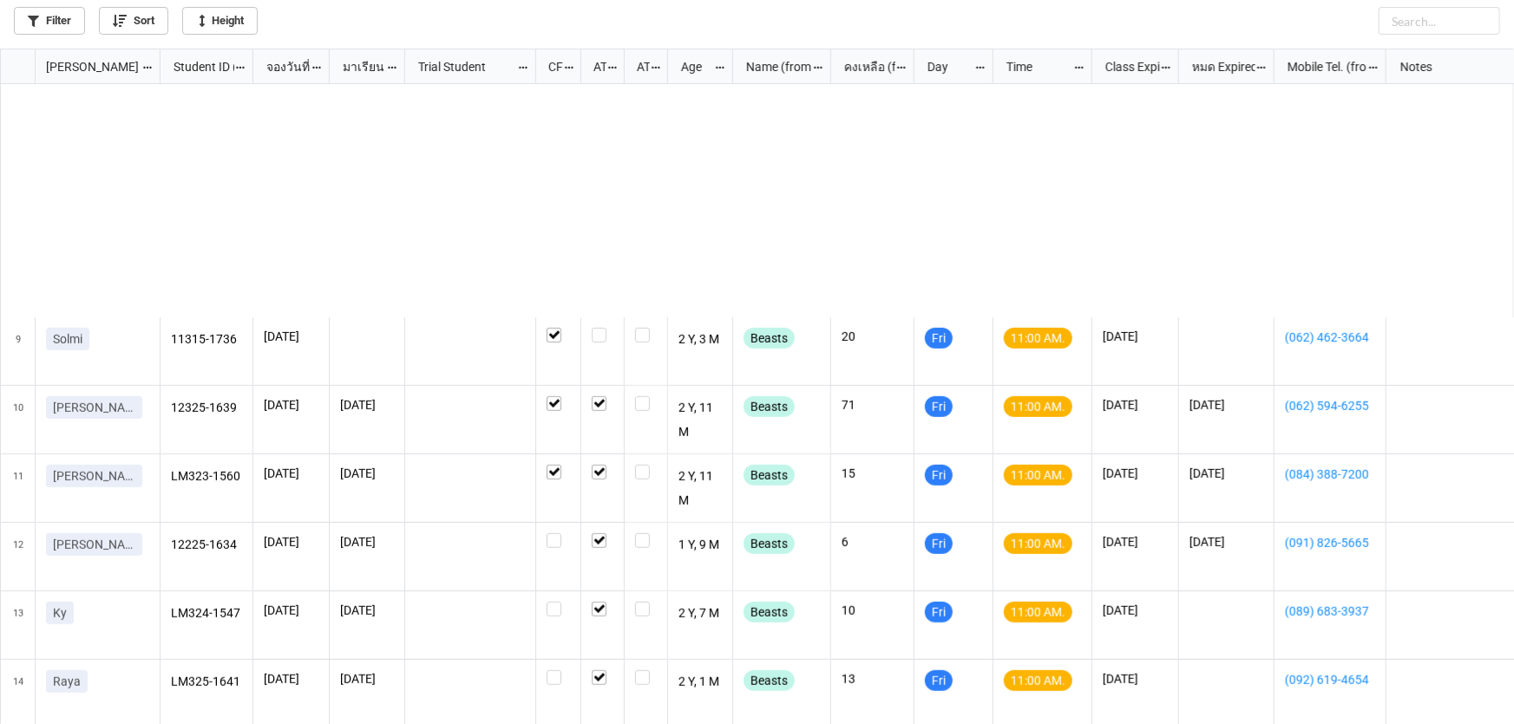
scroll to position [600, 0]
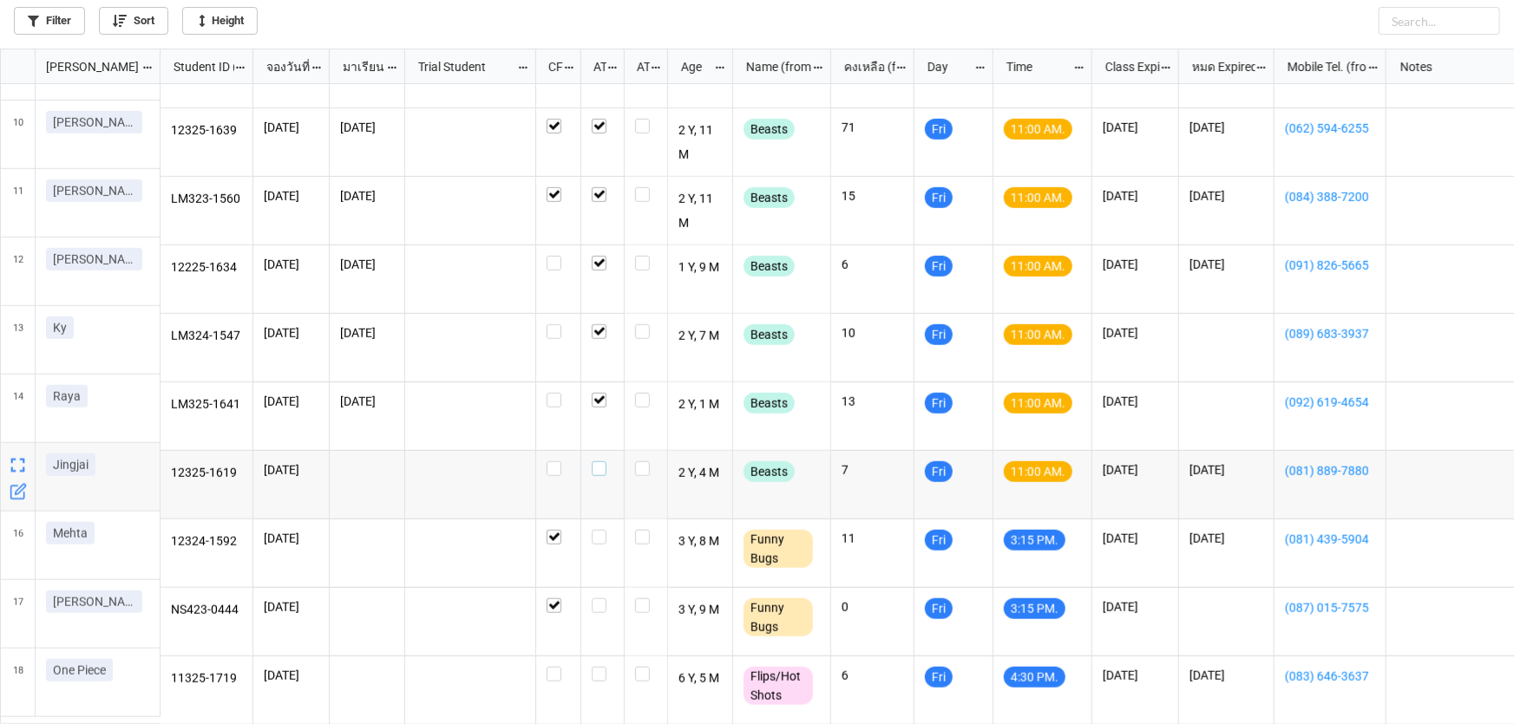
click at [598, 461] on label "grid" at bounding box center [603, 461] width 22 height 0
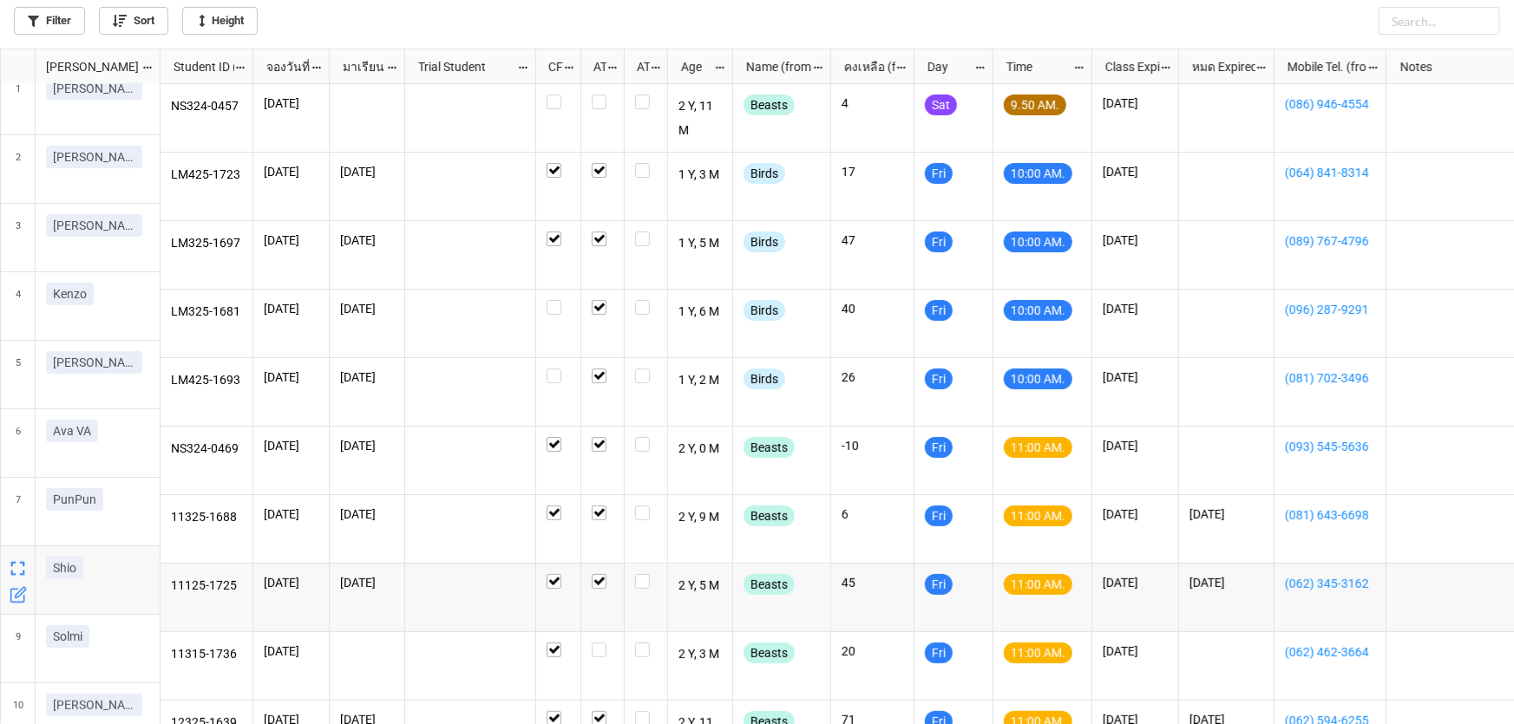
scroll to position [0, 0]
